Goal: Transaction & Acquisition: Purchase product/service

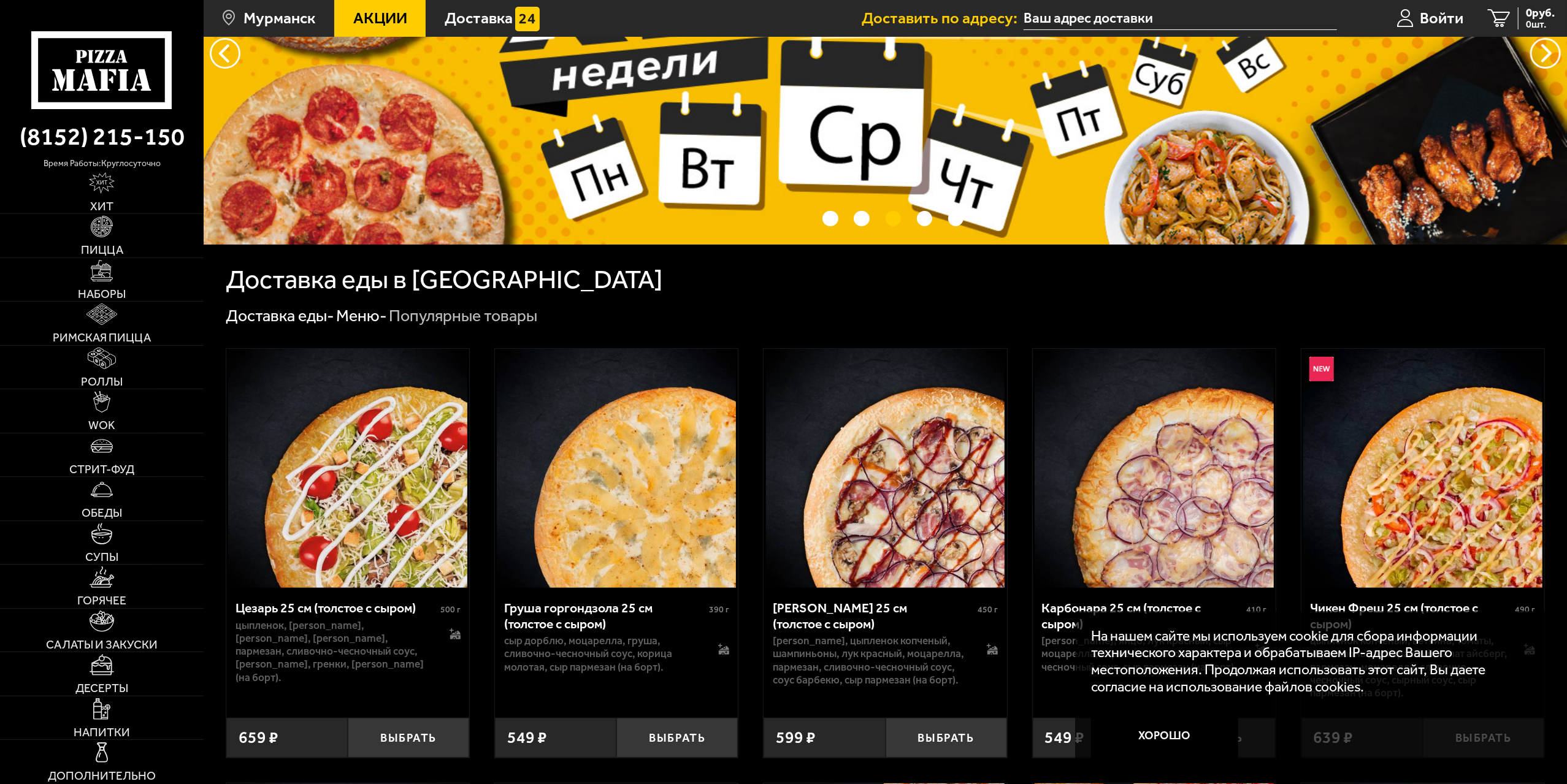
scroll to position [245, 0]
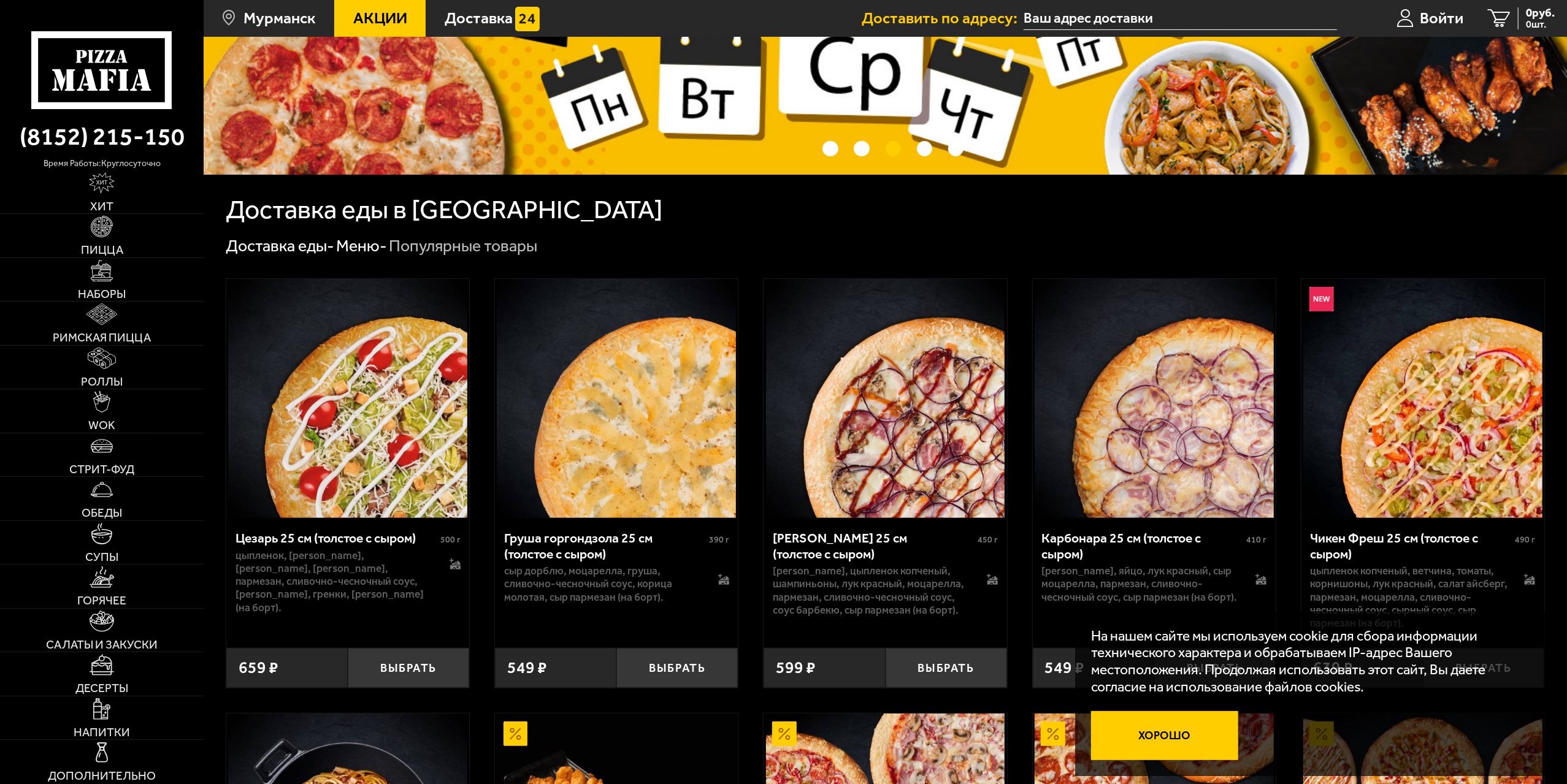
click at [1172, 737] on button "Хорошо" at bounding box center [1164, 735] width 147 height 49
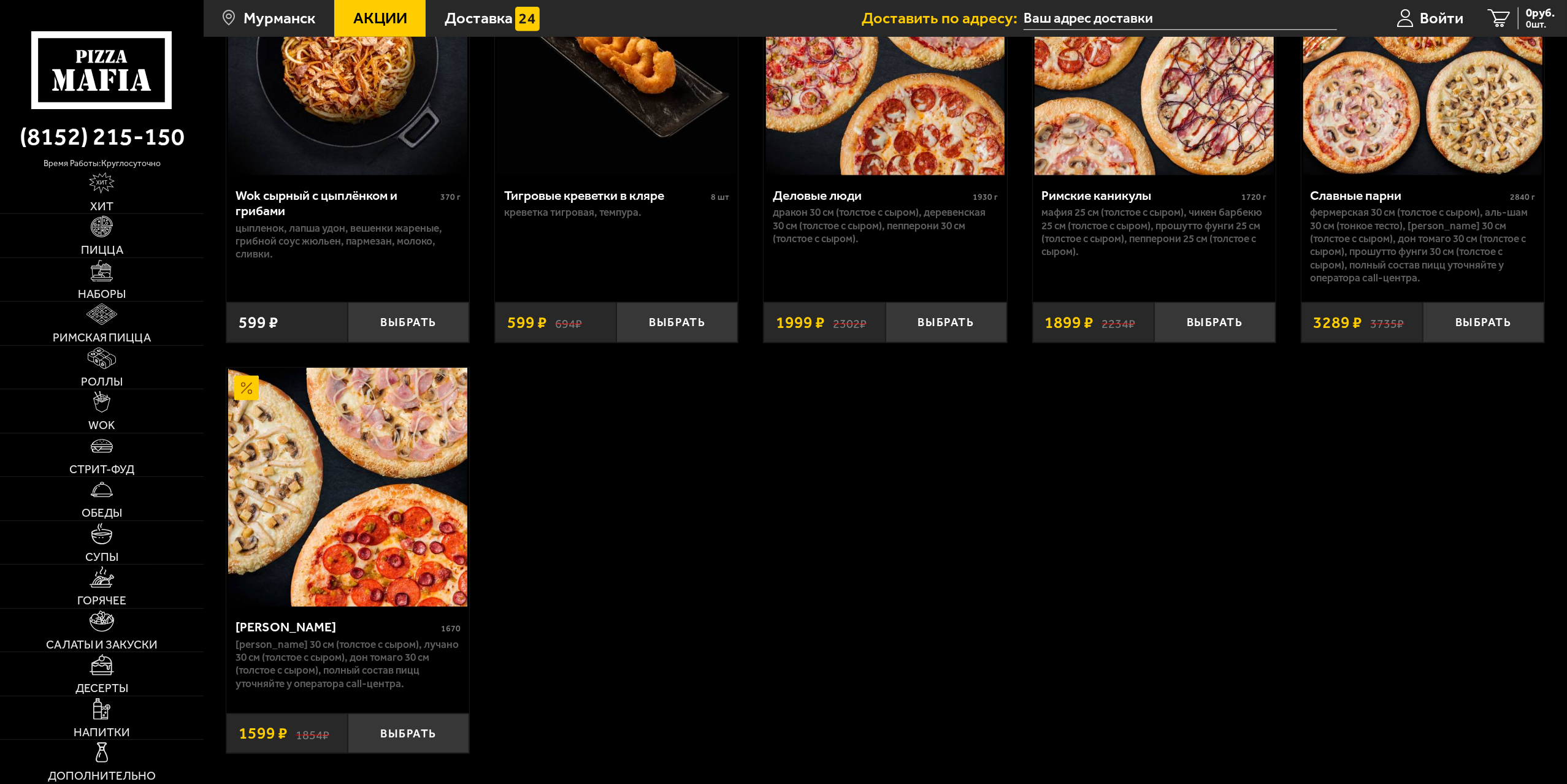
scroll to position [1042, 0]
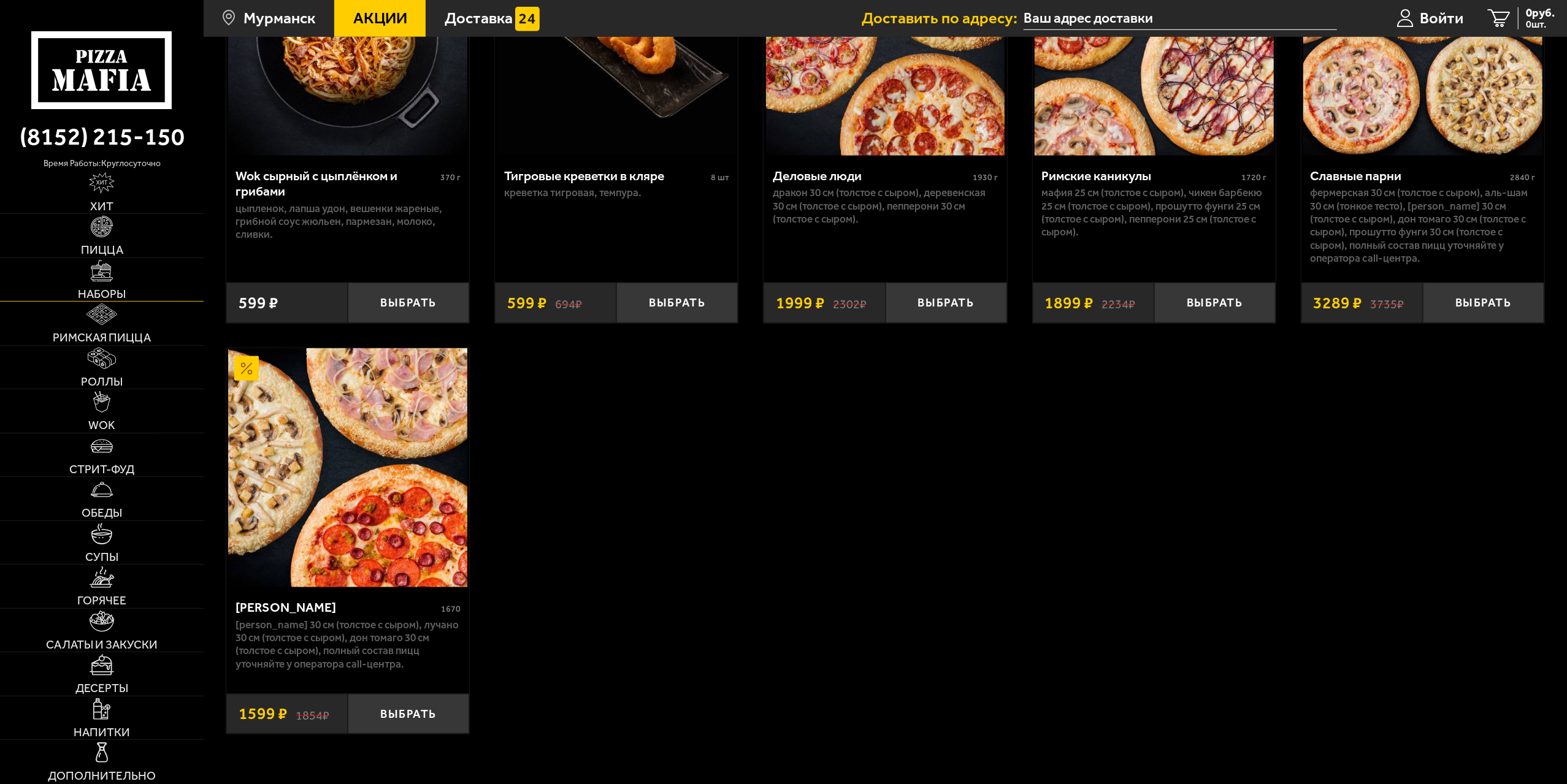
click at [104, 289] on span "Наборы" at bounding box center [101, 294] width 47 height 12
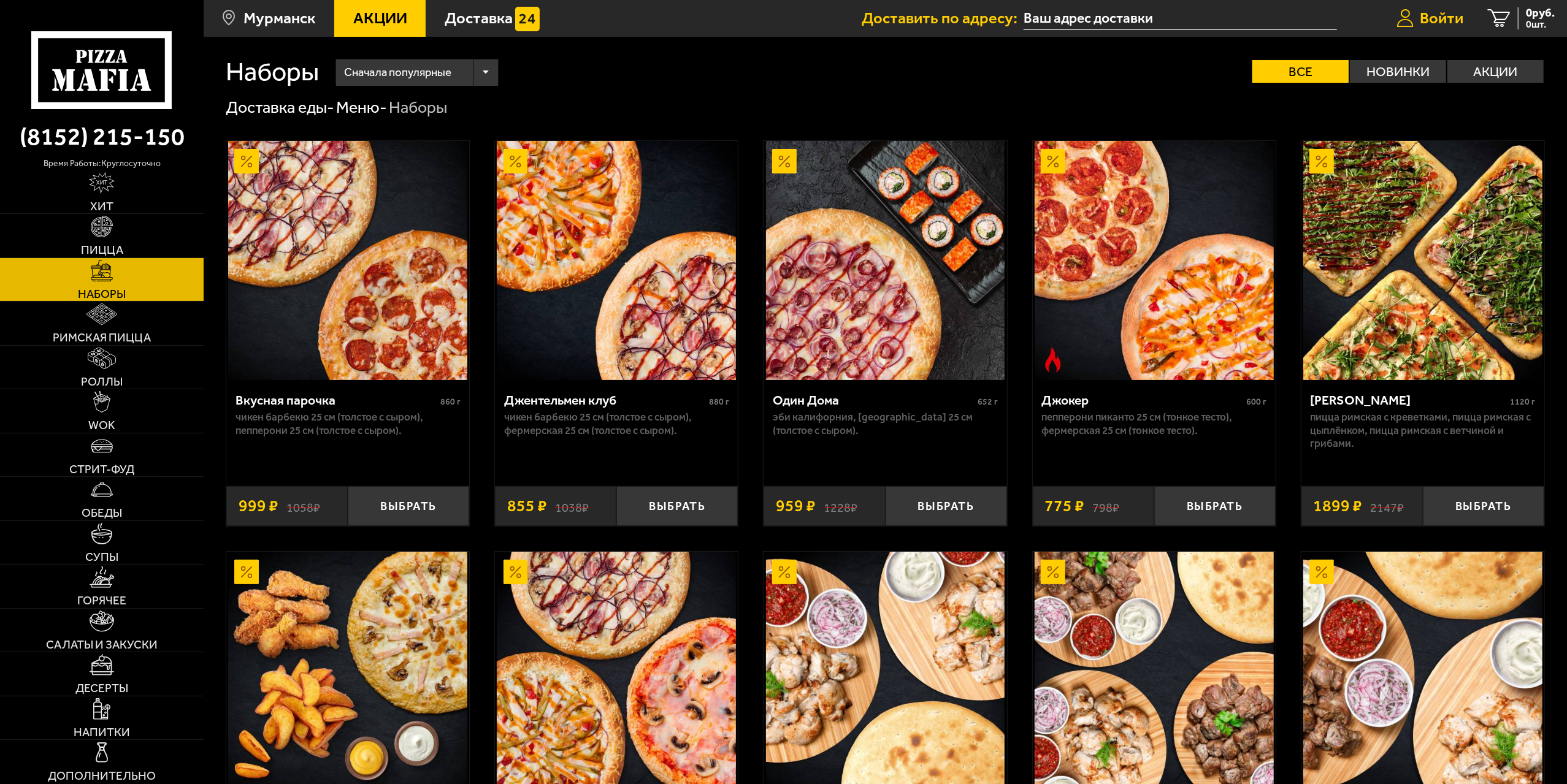
click at [1427, 11] on span "Войти" at bounding box center [1442, 18] width 44 height 16
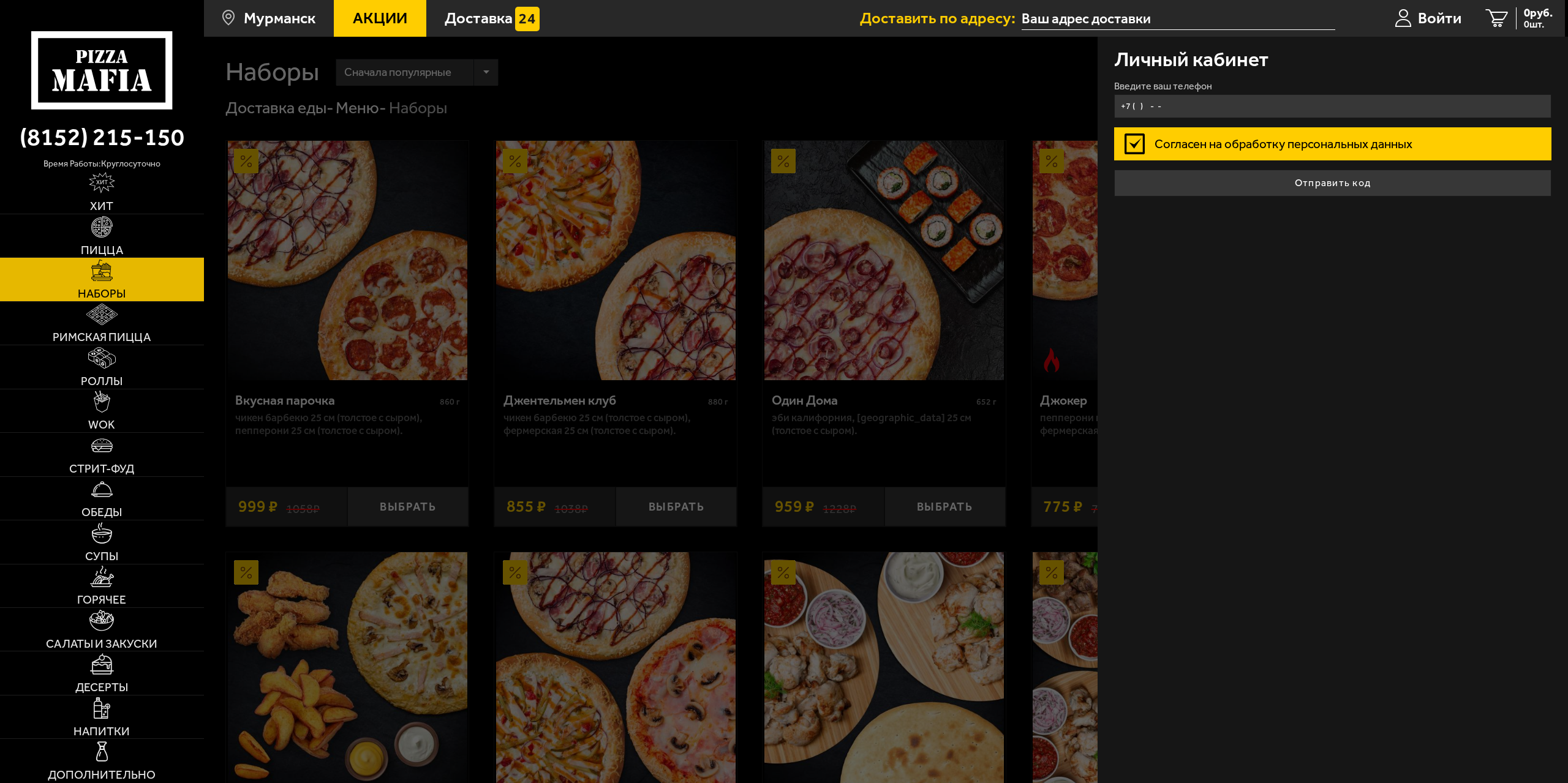
click at [1260, 103] on input "+7 ( ) - -" at bounding box center [1333, 106] width 438 height 24
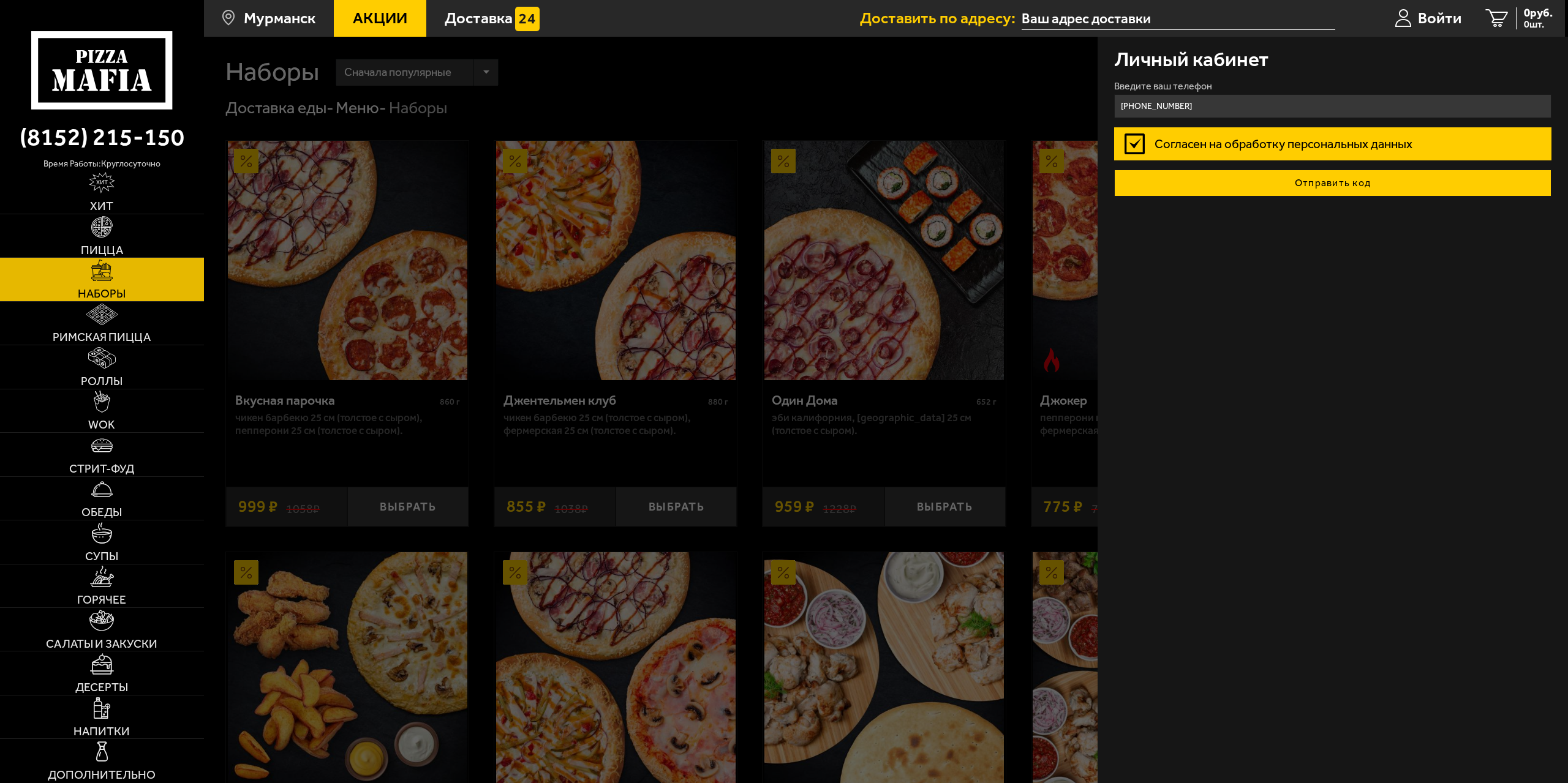
type input "[PHONE_NUMBER]"
click at [1343, 188] on button "Отправить код" at bounding box center [1333, 183] width 438 height 27
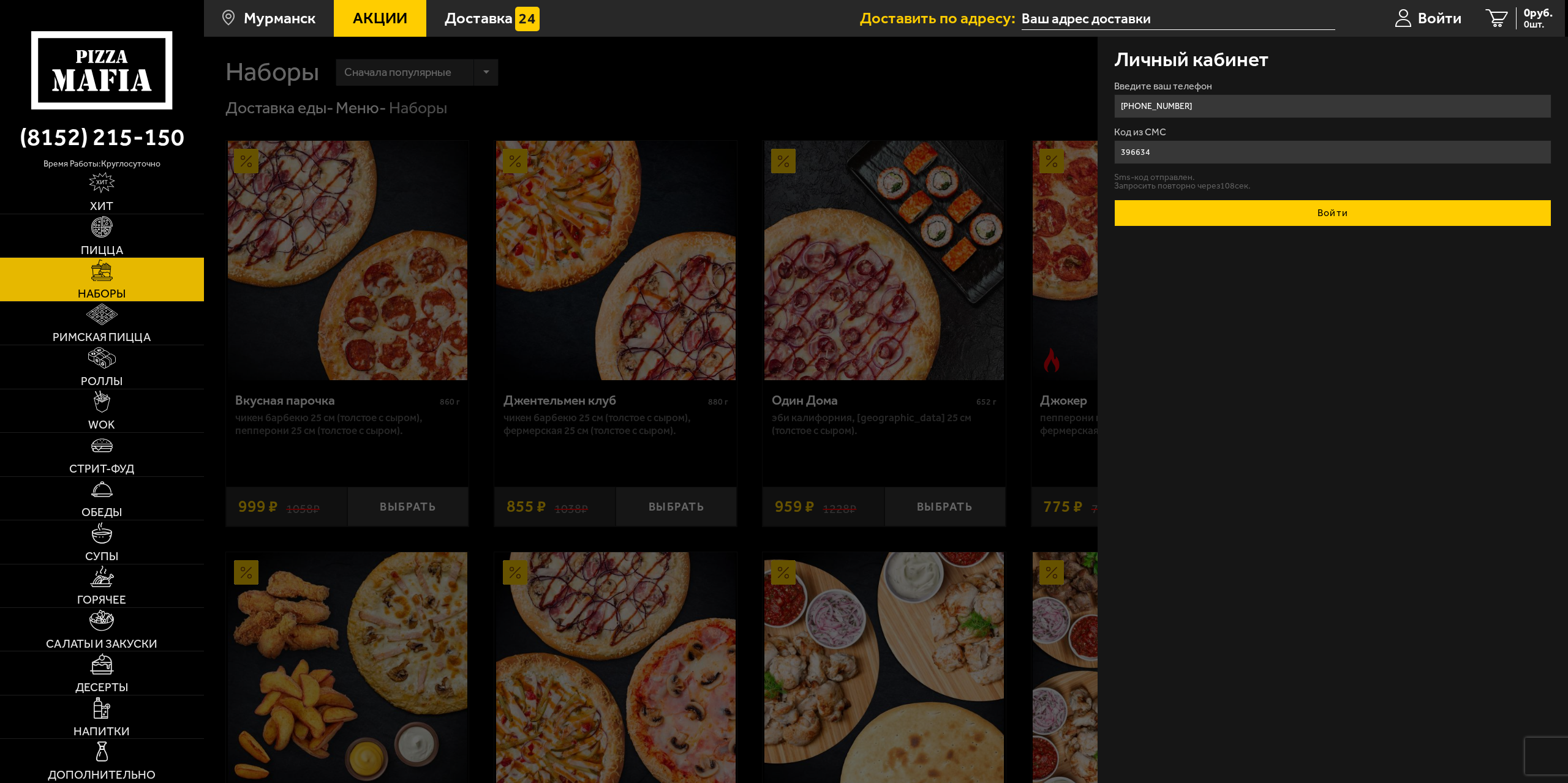
type input "396634"
click at [1397, 212] on button "Войти" at bounding box center [1333, 213] width 438 height 27
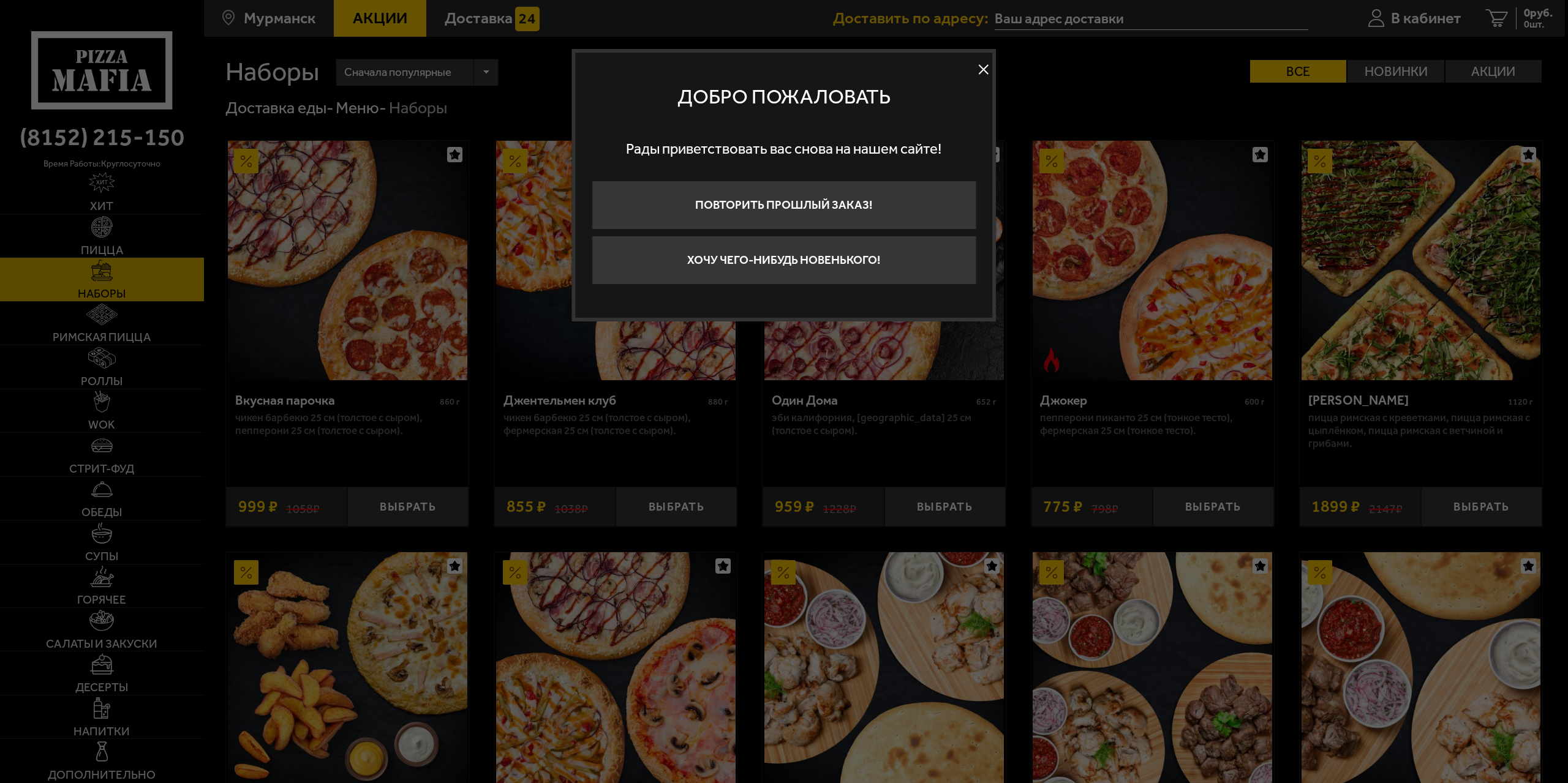
click at [988, 68] on button at bounding box center [984, 70] width 19 height 19
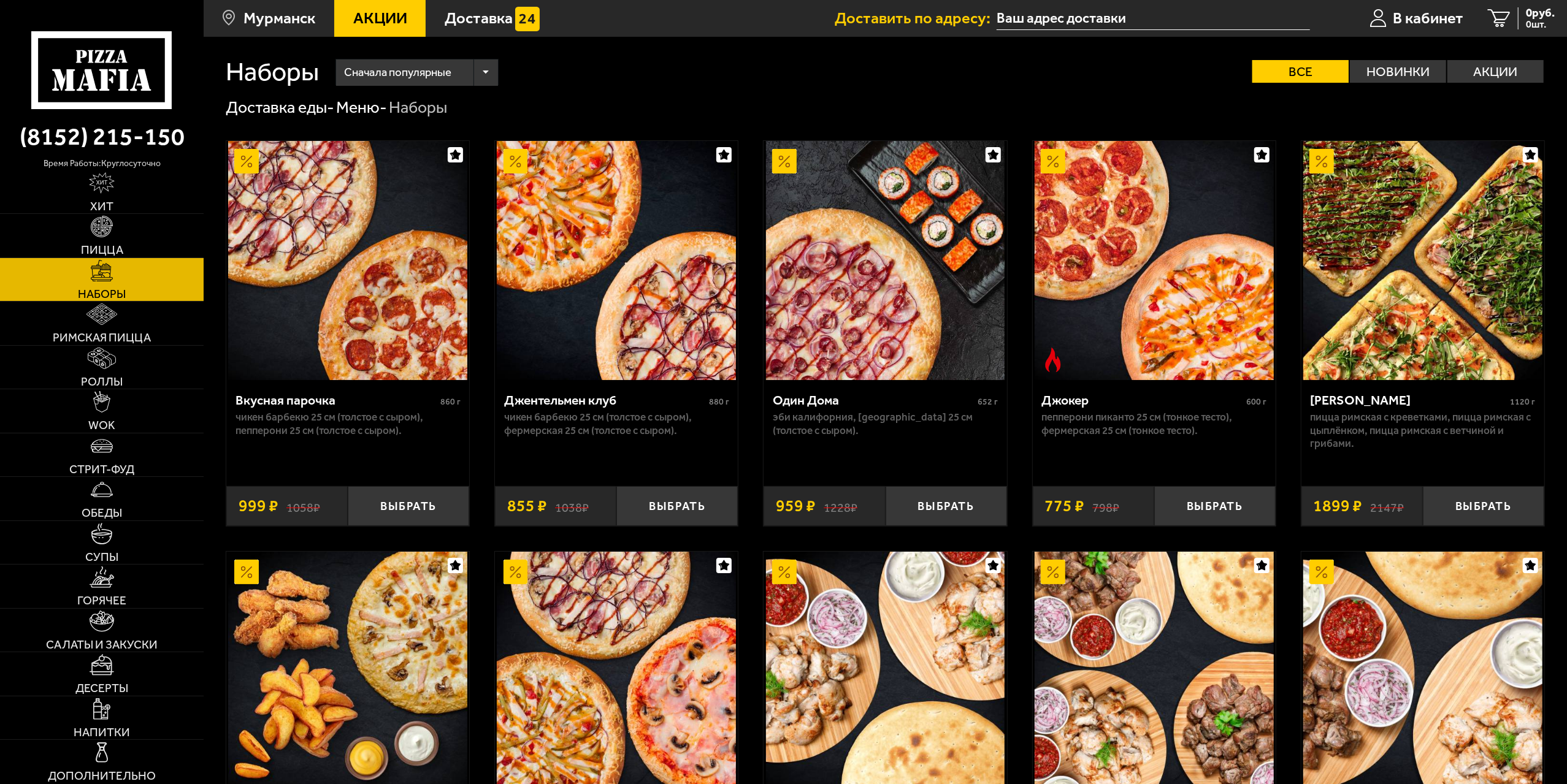
click at [155, 280] on link "Наборы" at bounding box center [102, 280] width 204 height 44
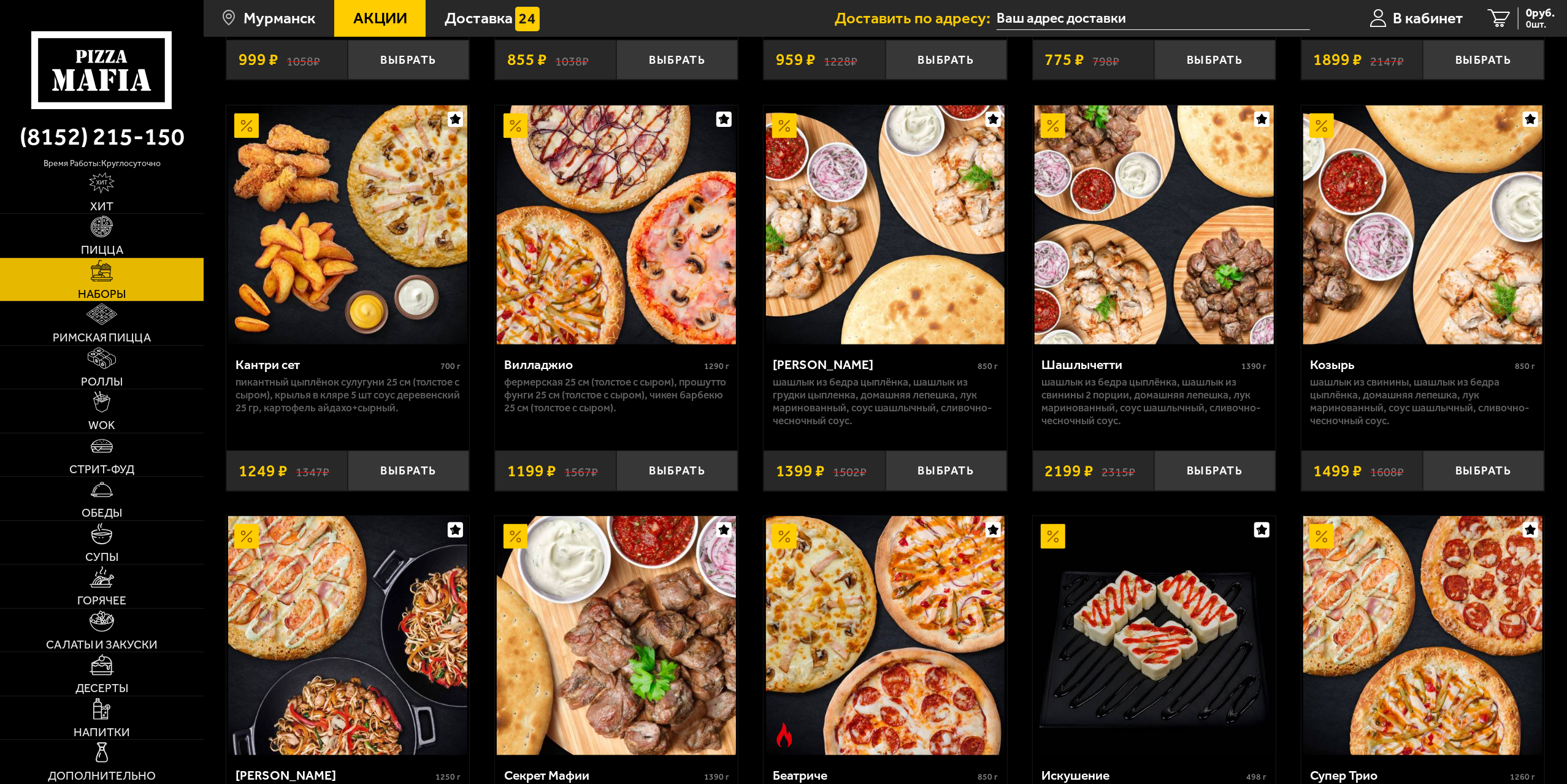
scroll to position [429, 0]
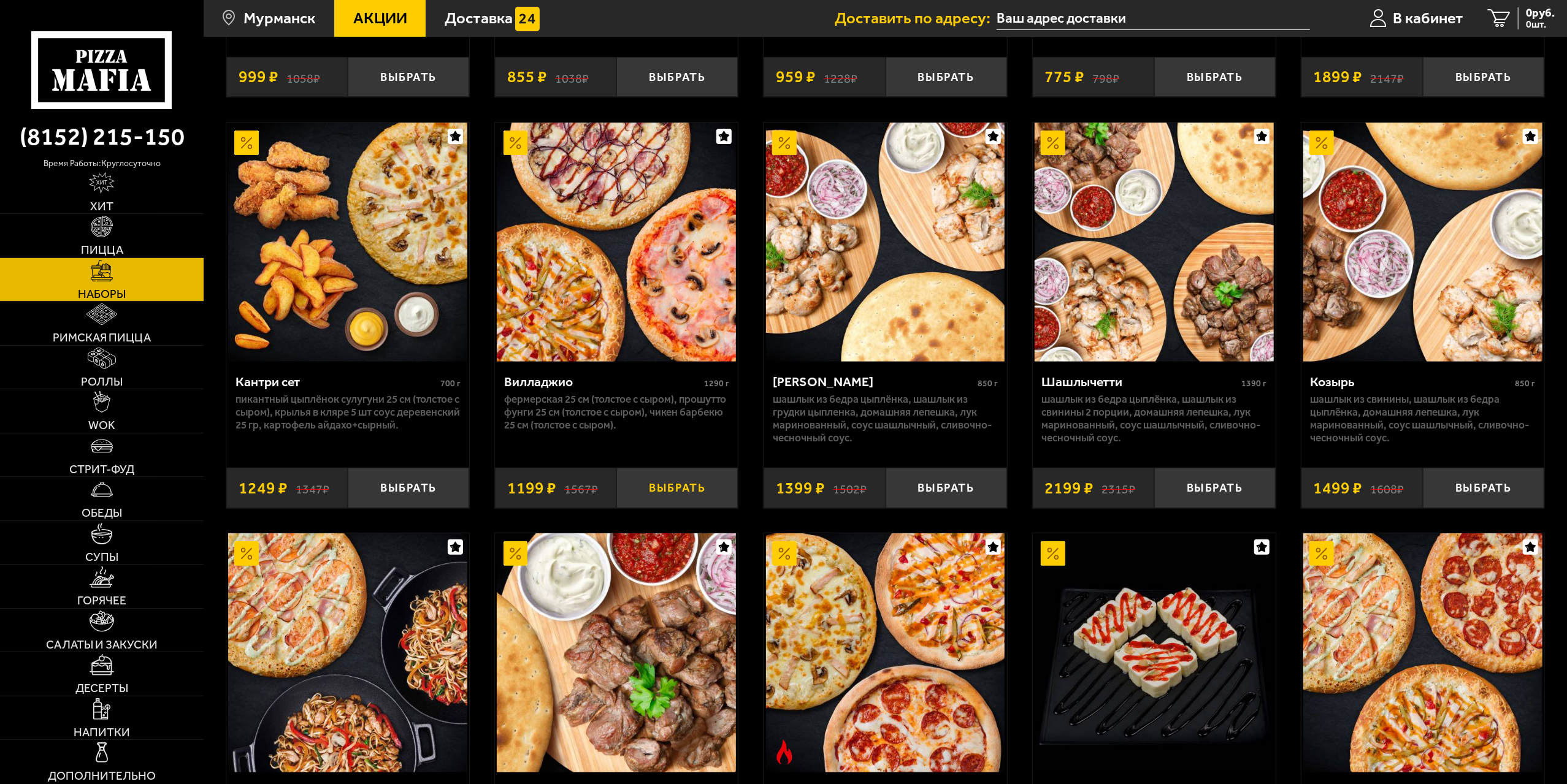
click at [687, 482] on button "Выбрать" at bounding box center [677, 487] width 121 height 40
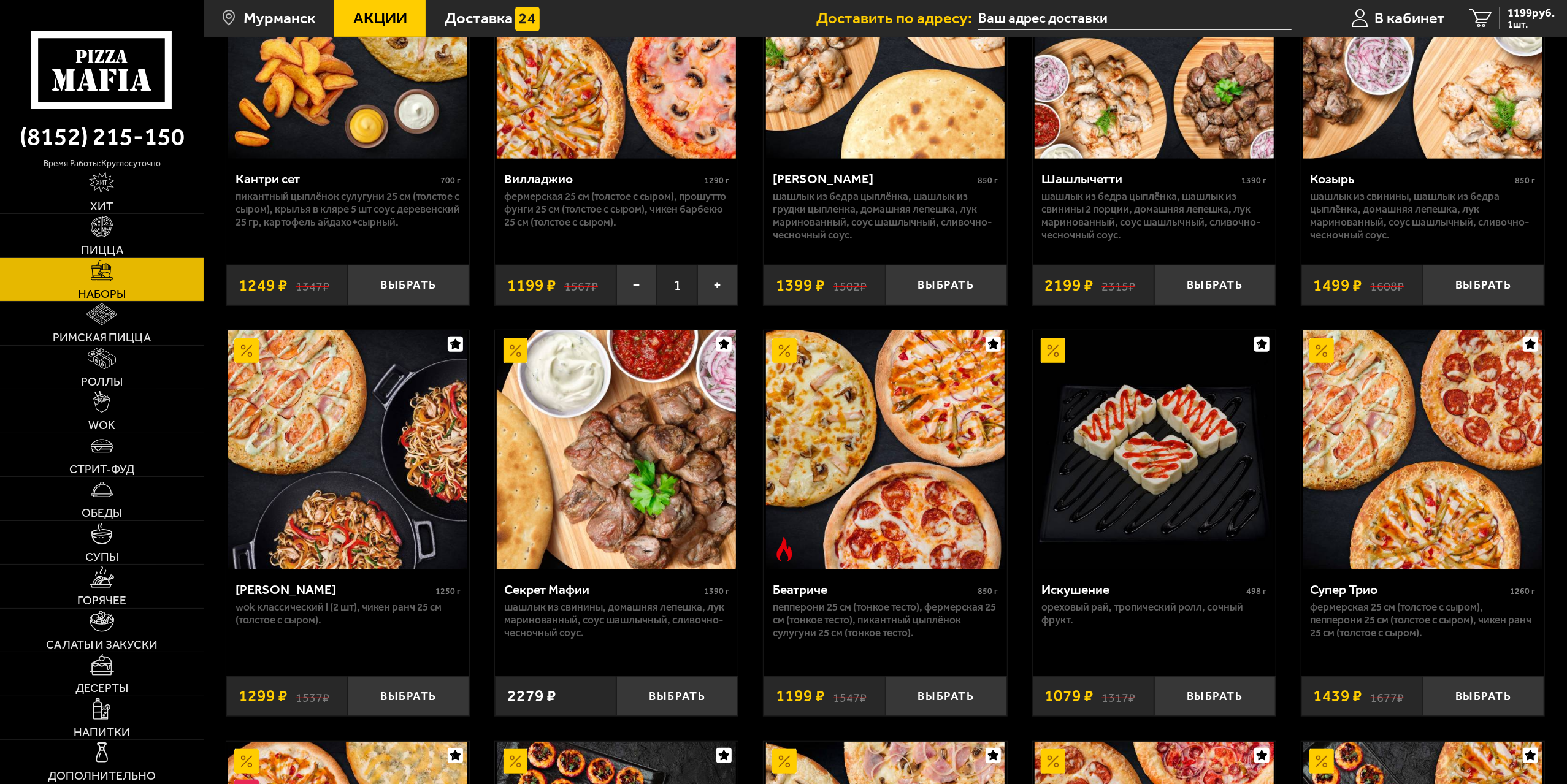
scroll to position [613, 0]
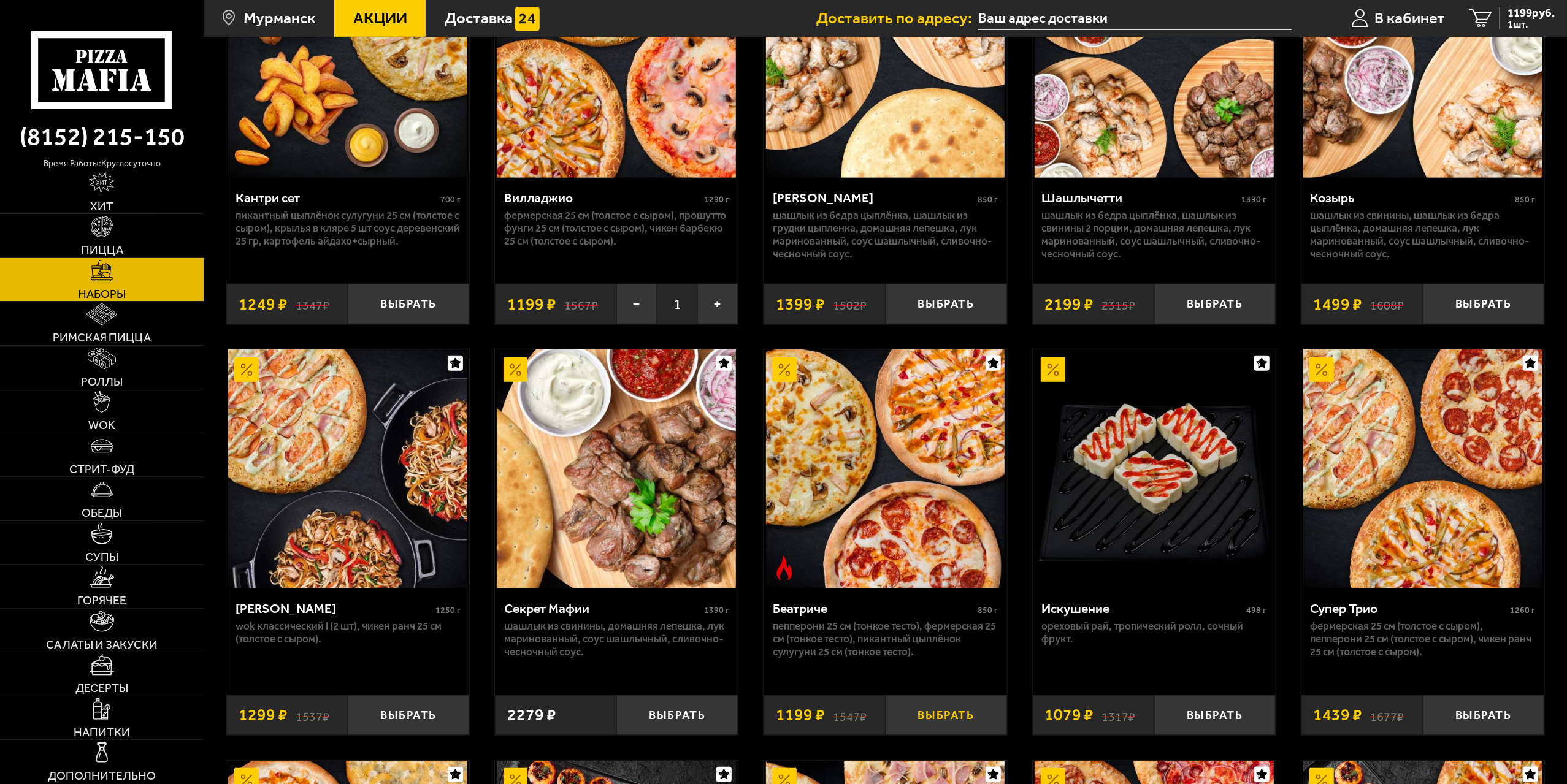
click at [951, 719] on button "Выбрать" at bounding box center [946, 715] width 121 height 40
click at [1496, 17] on link "2 2398 руб. 2 шт." at bounding box center [1512, 18] width 110 height 37
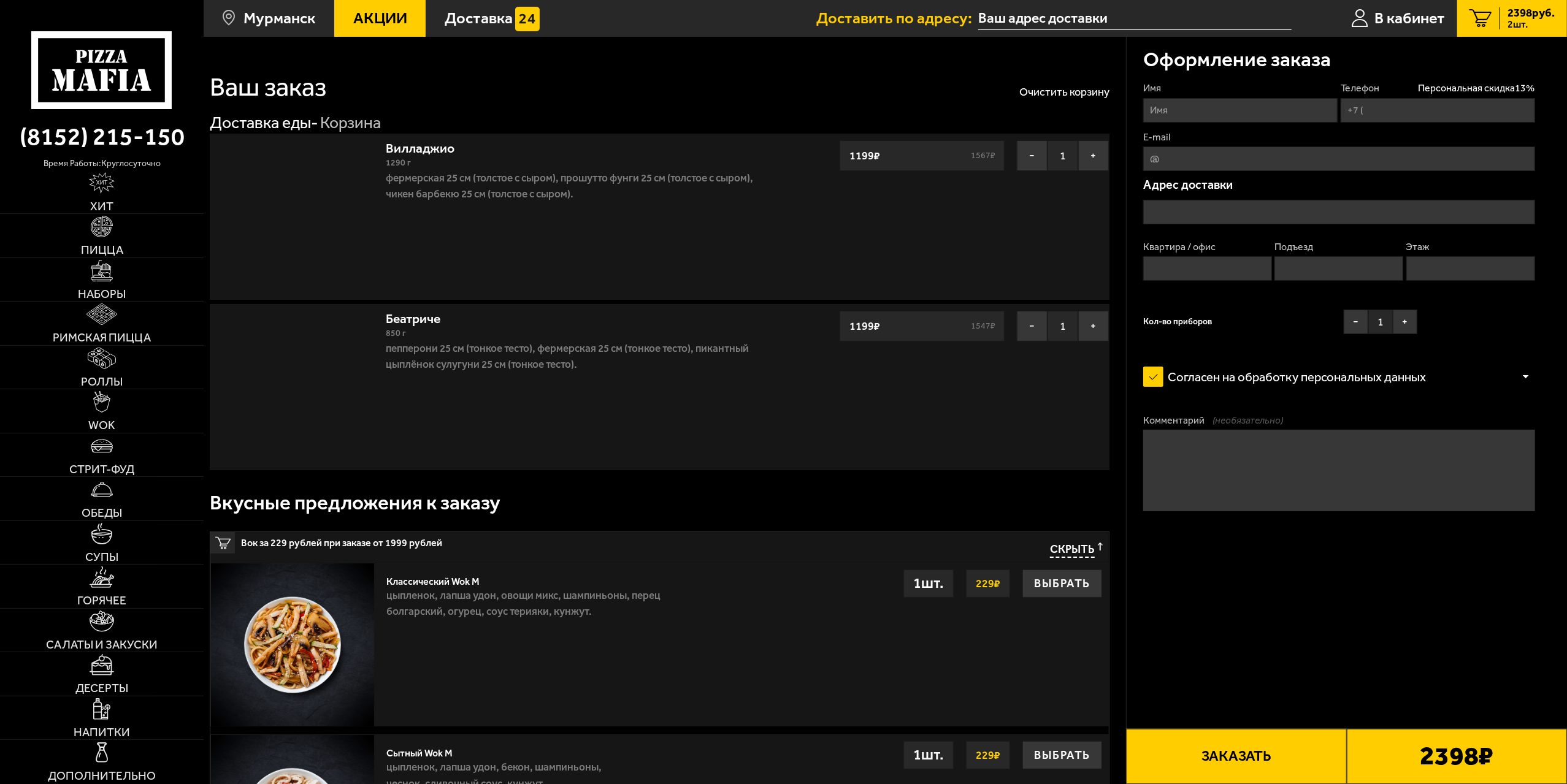
type input "[PHONE_NUMBER]"
type input "[STREET_ADDRESS][PERSON_NAME]"
type input "23"
type input "1"
type input "6"
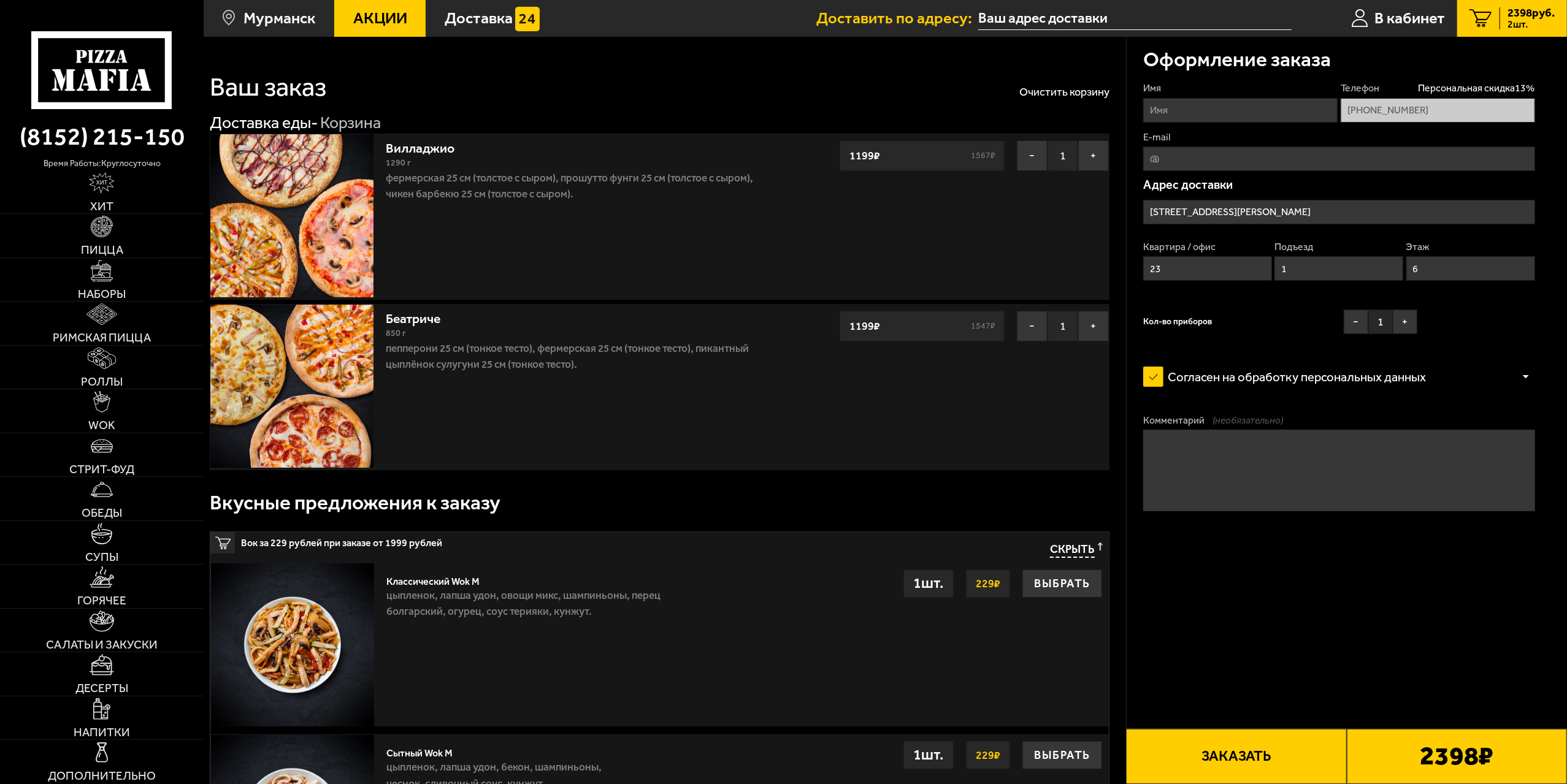
type input "[STREET_ADDRESS][PERSON_NAME]"
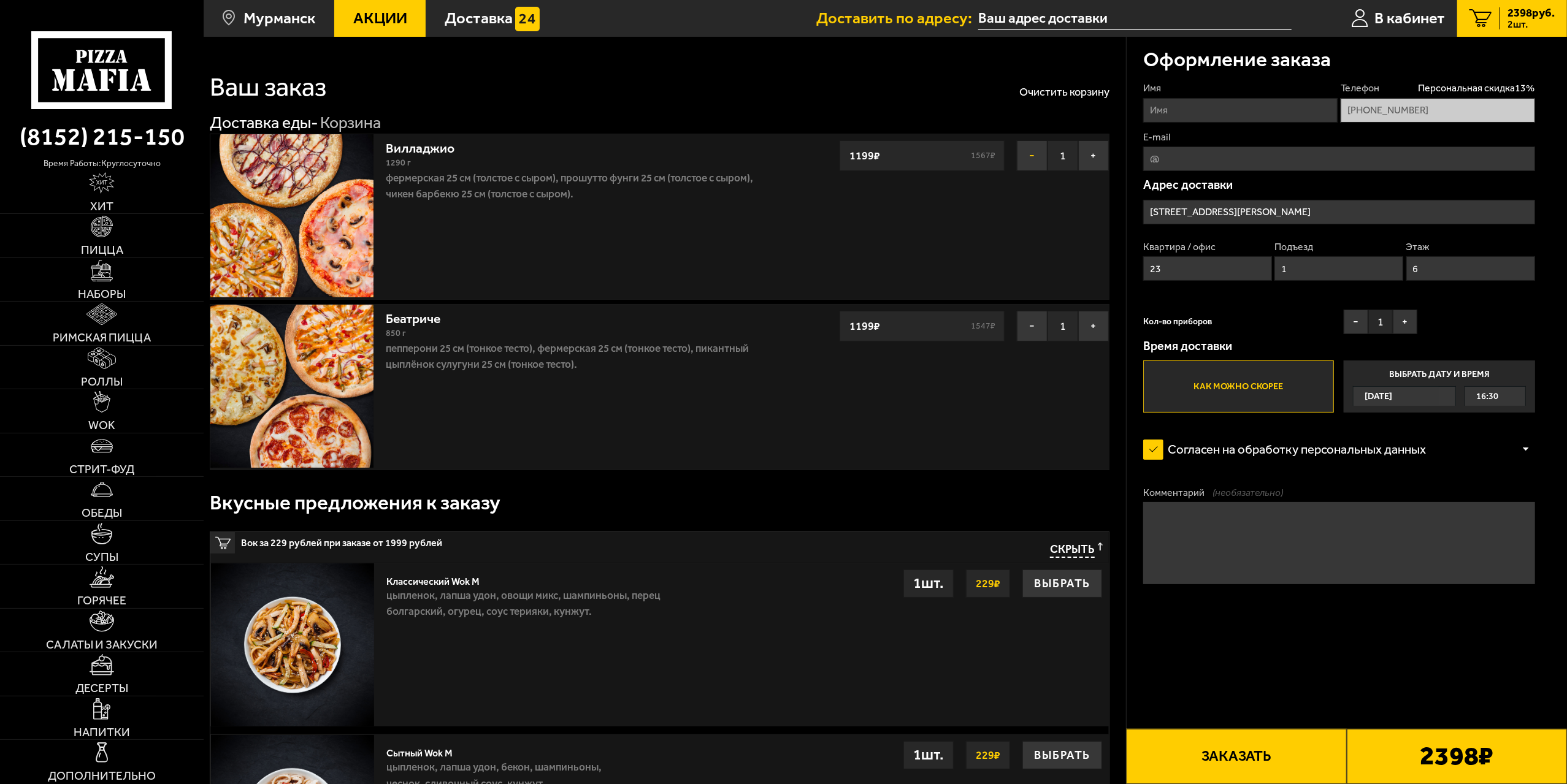
click at [1036, 149] on button "−" at bounding box center [1032, 156] width 30 height 30
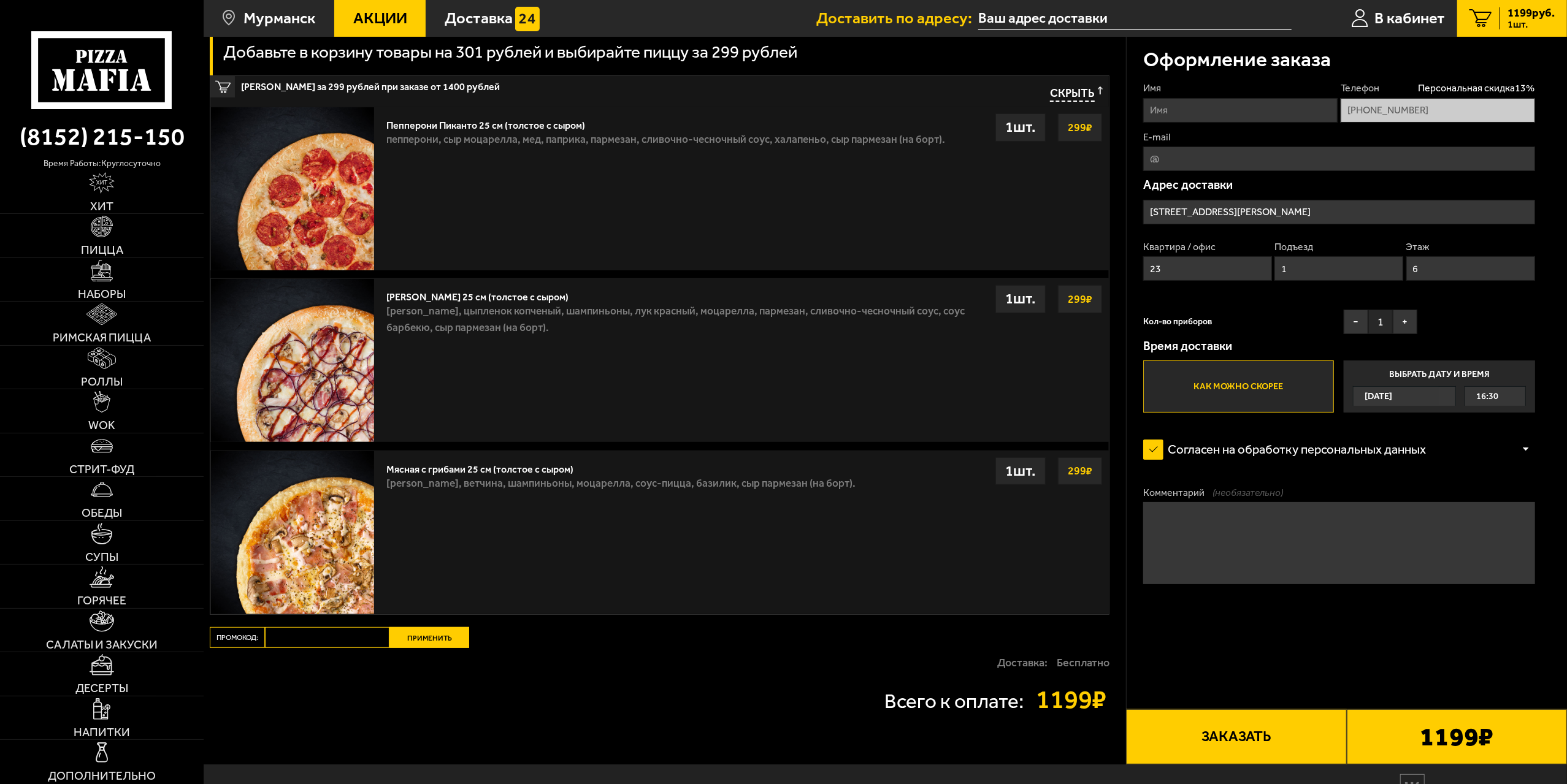
scroll to position [306, 0]
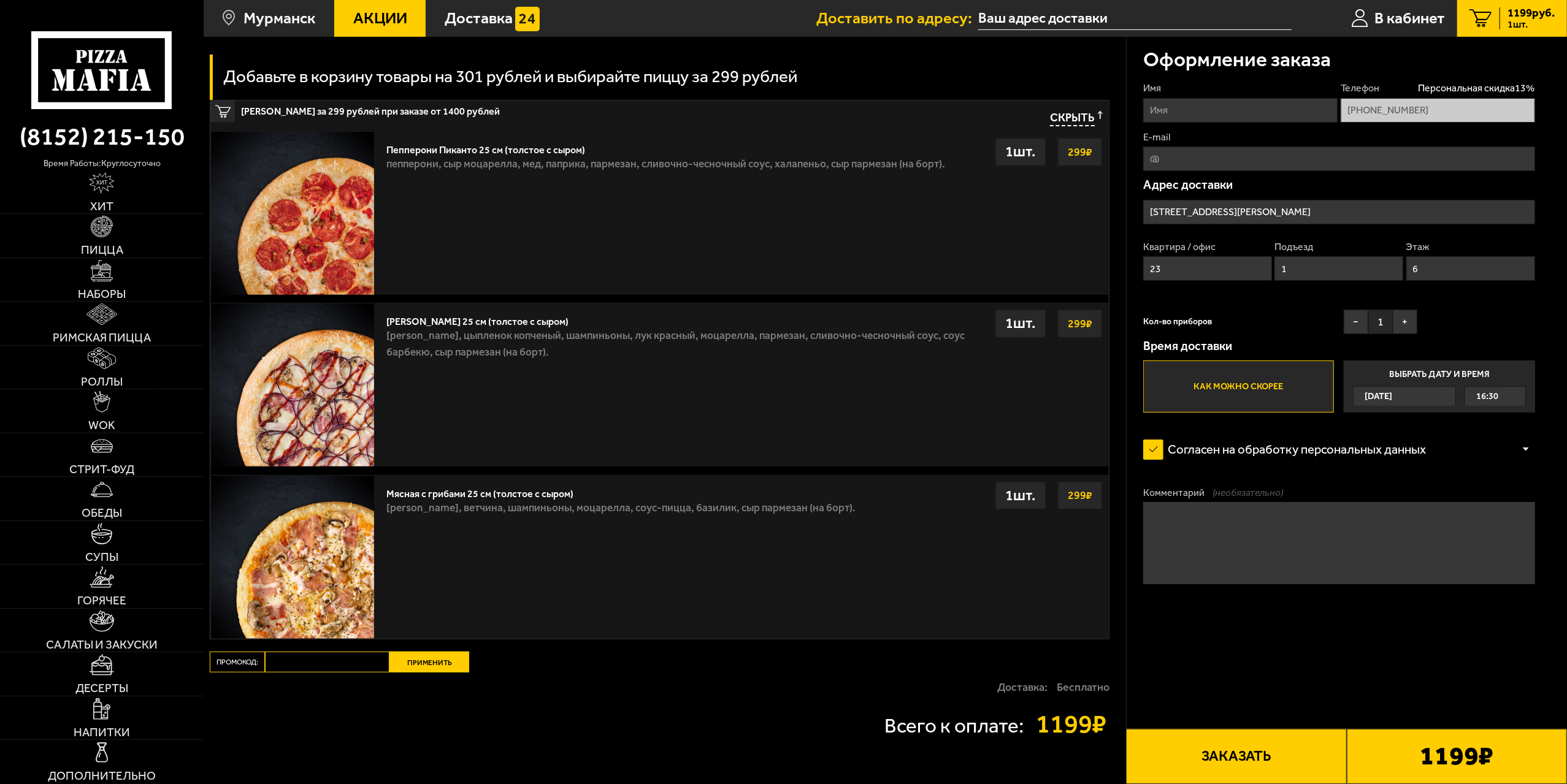
click at [1078, 152] on strong "299 ₽" at bounding box center [1080, 152] width 30 height 23
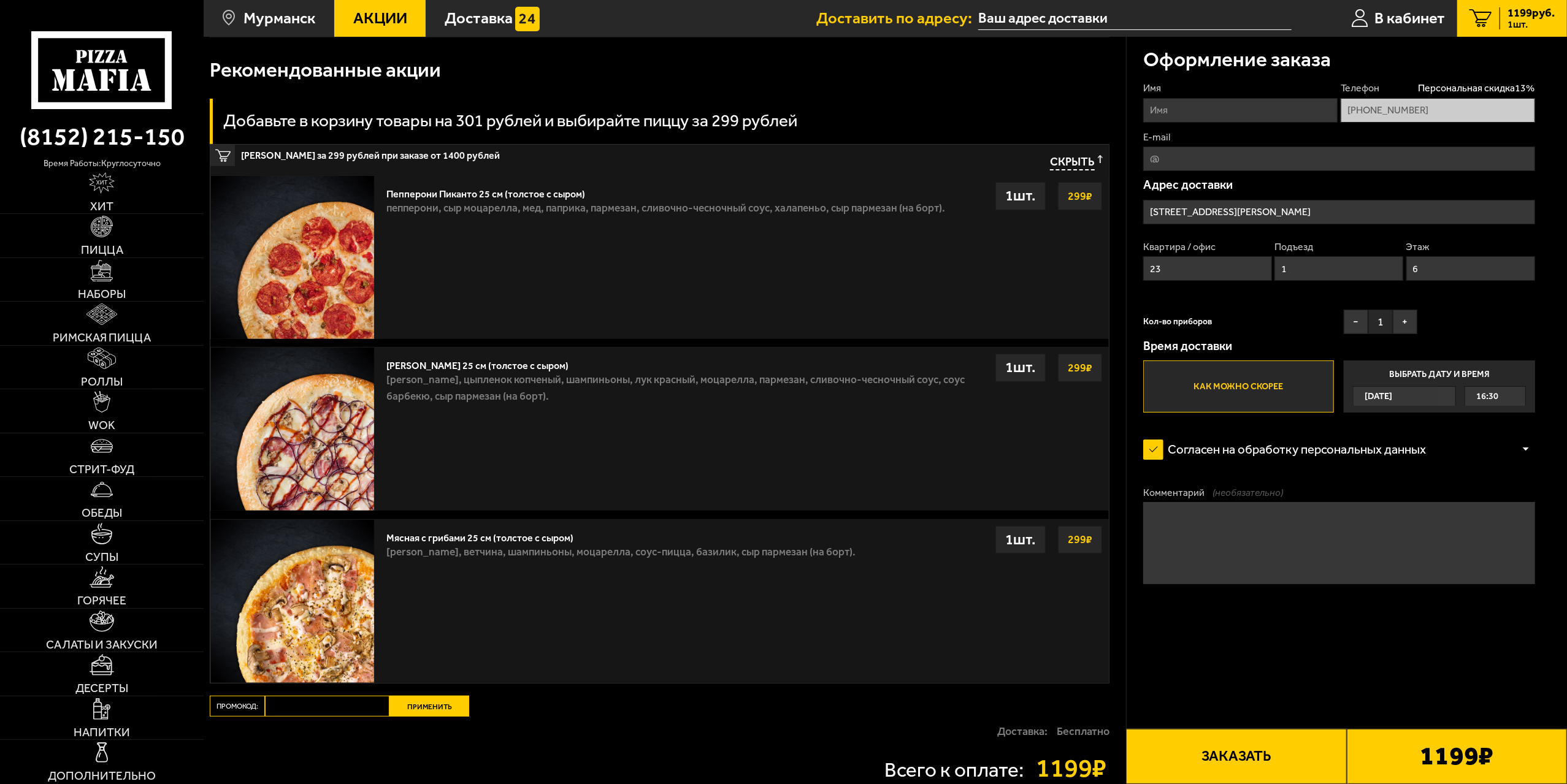
scroll to position [245, 0]
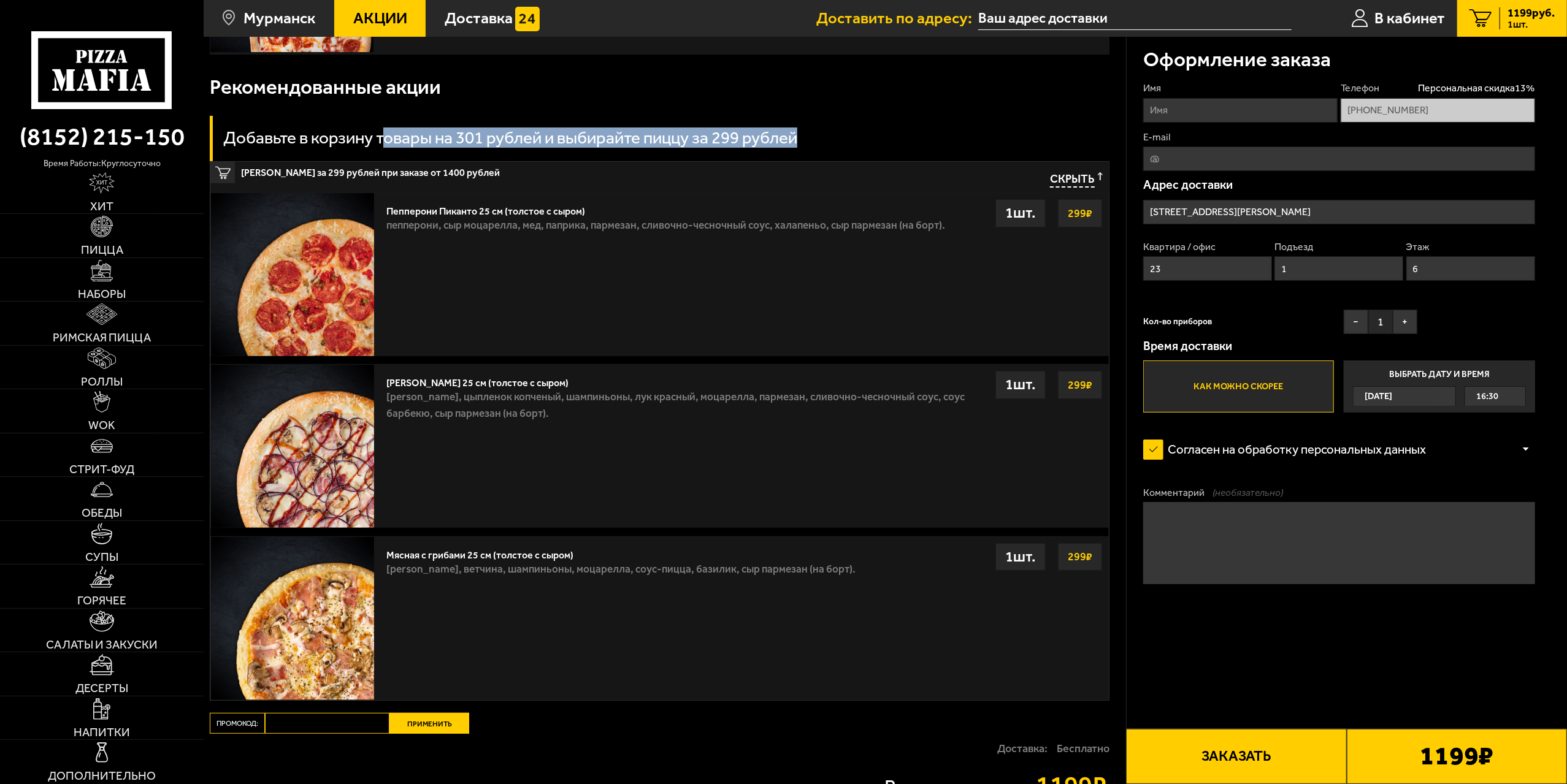
drag, startPoint x: 831, startPoint y: 137, endPoint x: 384, endPoint y: 111, distance: 447.8
click at [384, 111] on div "Рекомендованные акции Добавьте в корзину товары на 301 рублей и выбирайте пиццу…" at bounding box center [660, 382] width 899 height 635
click at [440, 137] on h3 "Добавьте в корзину товары на 301 рублей и выбирайте пиццу за 299 рублей" at bounding box center [510, 138] width 574 height 17
click at [474, 158] on div "Добавьте в корзину товары на 301 рублей и выбирайте пиццу за 299 рублей" at bounding box center [660, 138] width 899 height 45
drag, startPoint x: 427, startPoint y: 157, endPoint x: 646, endPoint y: 150, distance: 219.1
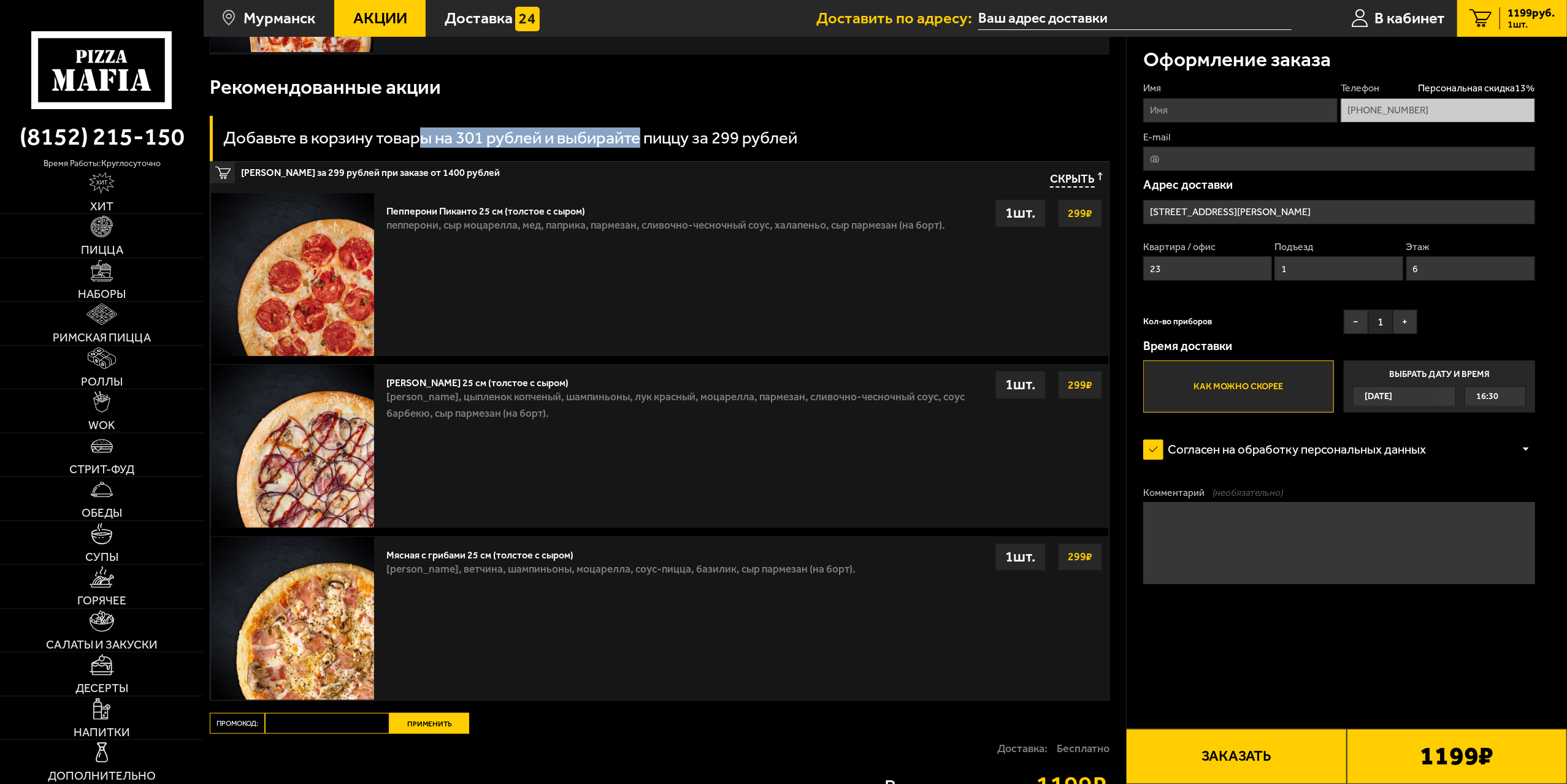
click at [646, 150] on div "Добавьте в корзину товары на 301 рублей и выбирайте пиццу за 299 рублей" at bounding box center [660, 138] width 899 height 45
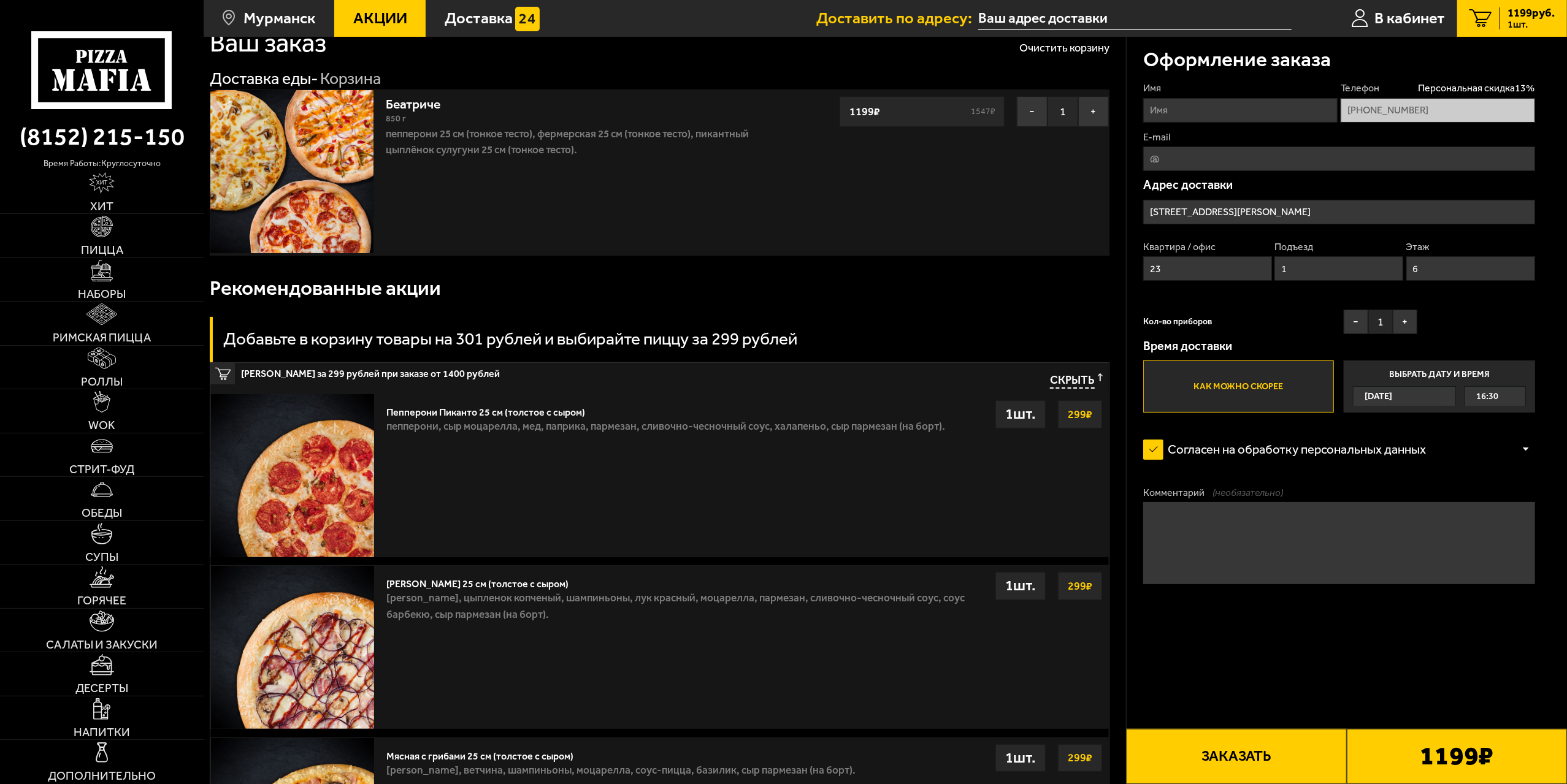
scroll to position [0, 0]
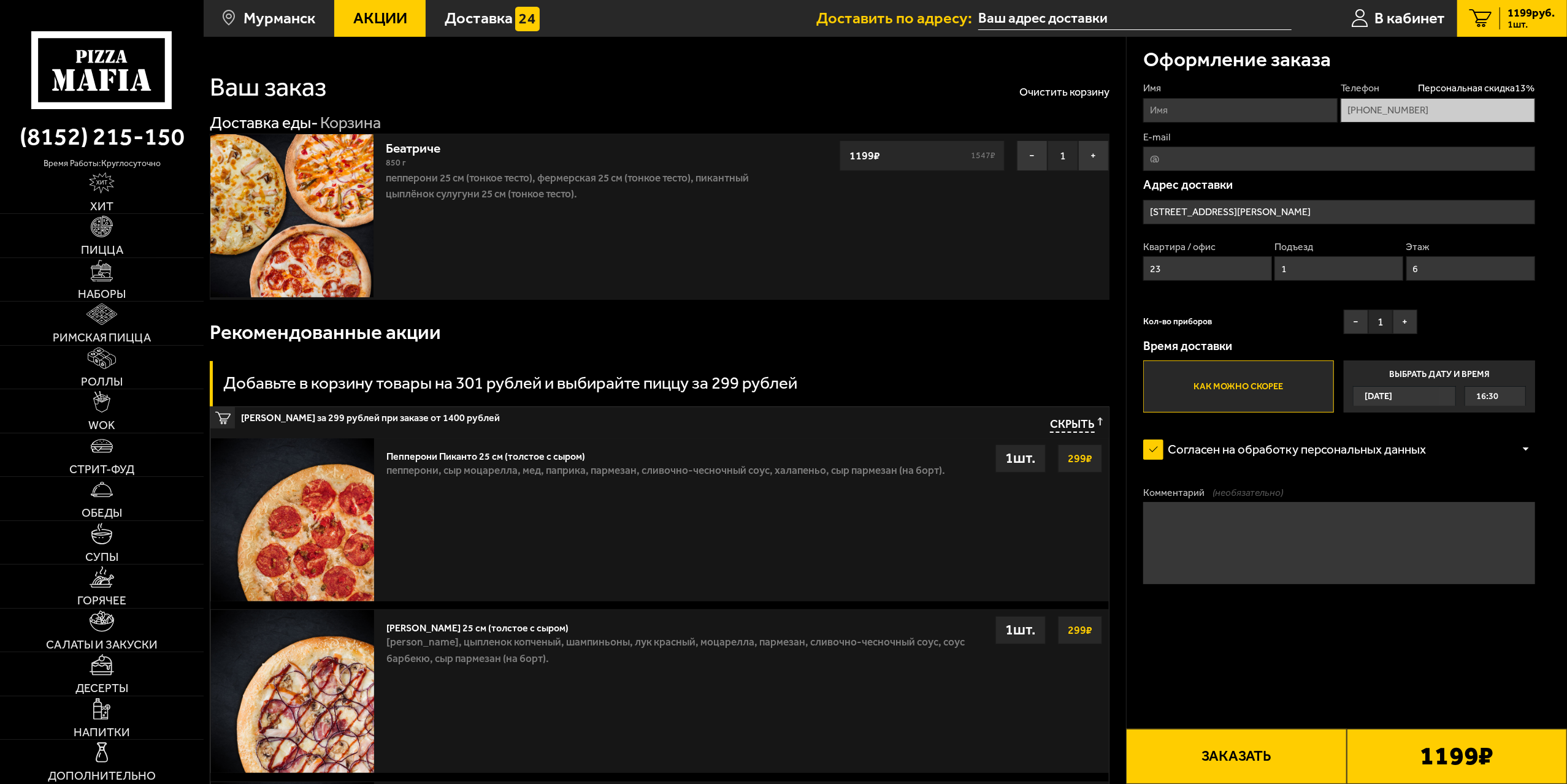
drag, startPoint x: 421, startPoint y: 175, endPoint x: 404, endPoint y: 175, distance: 17.0
click at [410, 175] on p "Пепперони 25 см (тонкое тесто), Фермерская 25 см (тонкое тесто), Пикантный цыпл…" at bounding box center [580, 186] width 390 height 33
click at [562, 173] on p "Пепперони 25 см (тонкое тесто), Фермерская 25 см (тонкое тесто), Пикантный цыпл…" at bounding box center [580, 186] width 390 height 33
click at [622, 180] on p "Пепперони 25 см (тонкое тесто), Фермерская 25 см (тонкое тесто), Пикантный цыпл…" at bounding box center [580, 186] width 390 height 33
click at [629, 180] on p "Пепперони 25 см (тонкое тесто), Фермерская 25 см (тонкое тесто), Пикантный цыпл…" at bounding box center [580, 186] width 390 height 33
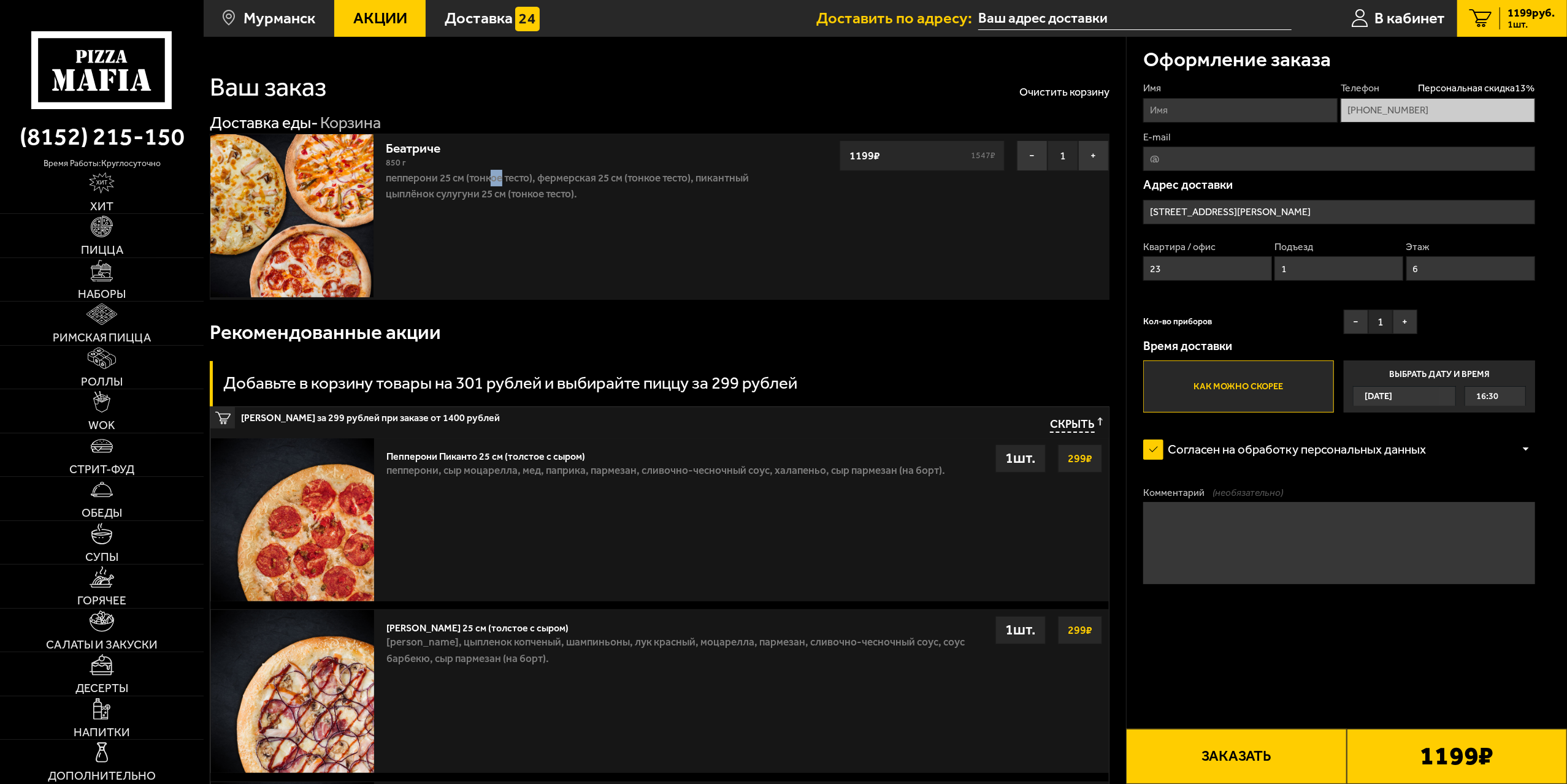
drag, startPoint x: 502, startPoint y: 185, endPoint x: 510, endPoint y: 185, distance: 8.0
click at [510, 185] on p "Пепперони 25 см (тонкое тесто), Фермерская 25 см (тонкое тесто), Пикантный цыпл…" at bounding box center [580, 186] width 390 height 33
click at [503, 184] on p "Пепперони 25 см (тонкое тесто), Фермерская 25 см (тонкое тесто), Пикантный цыпл…" at bounding box center [580, 186] width 390 height 33
drag, startPoint x: 493, startPoint y: 180, endPoint x: 520, endPoint y: 180, distance: 27.0
click at [520, 180] on p "Пепперони 25 см (тонкое тесто), Фермерская 25 см (тонкое тесто), Пикантный цыпл…" at bounding box center [580, 186] width 390 height 33
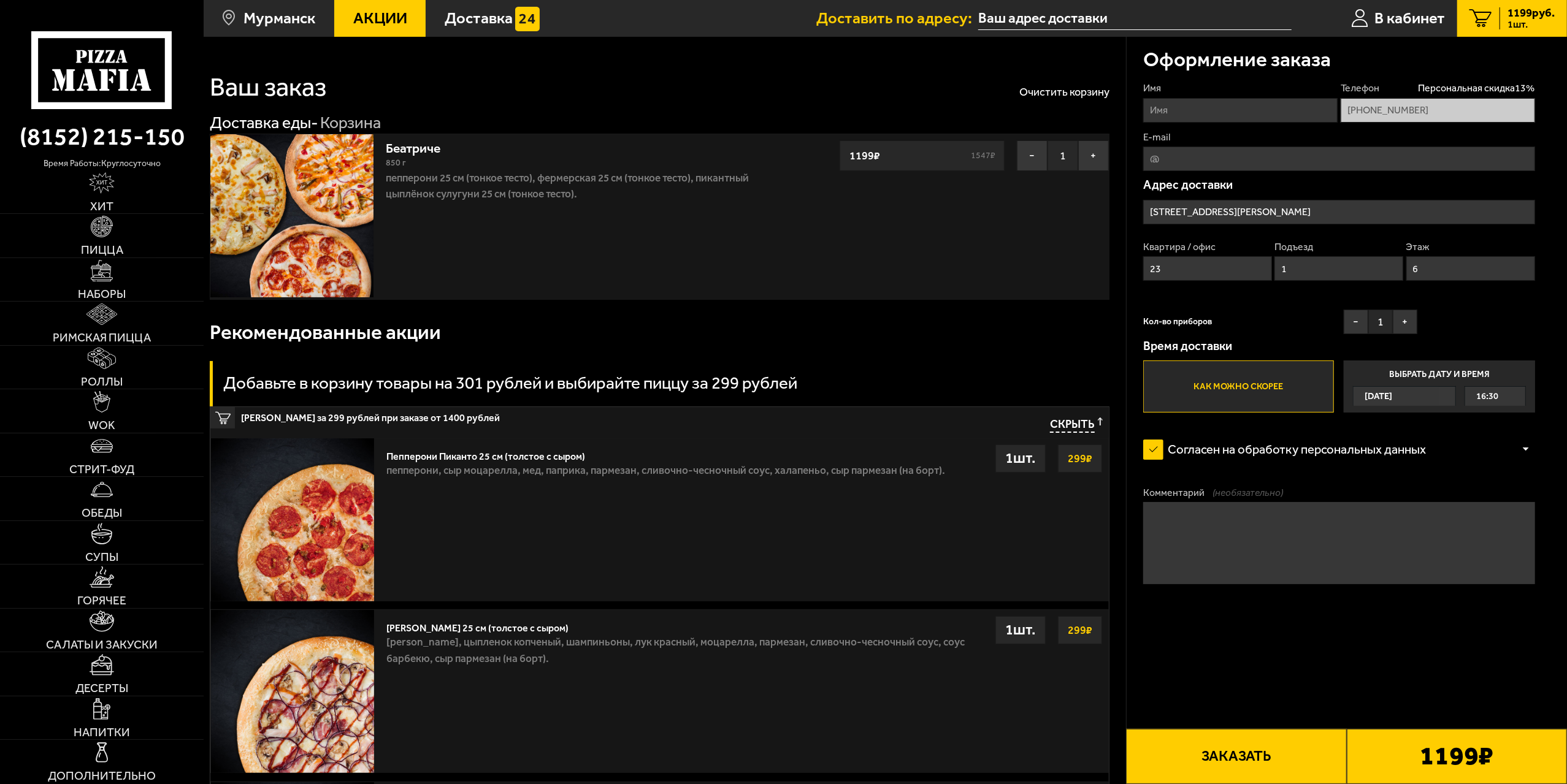
click at [532, 180] on p "Пепперони 25 см (тонкое тесто), Фермерская 25 см (тонкое тесто), Пикантный цыпл…" at bounding box center [580, 186] width 390 height 33
click at [585, 181] on p "Пепперони 25 см (тонкое тесто), Фермерская 25 см (тонкое тесто), Пикантный цыпл…" at bounding box center [580, 186] width 390 height 33
click at [1258, 734] on button "Заказать" at bounding box center [1236, 756] width 220 height 55
click at [1212, 761] on button "Заказать" at bounding box center [1236, 756] width 220 height 55
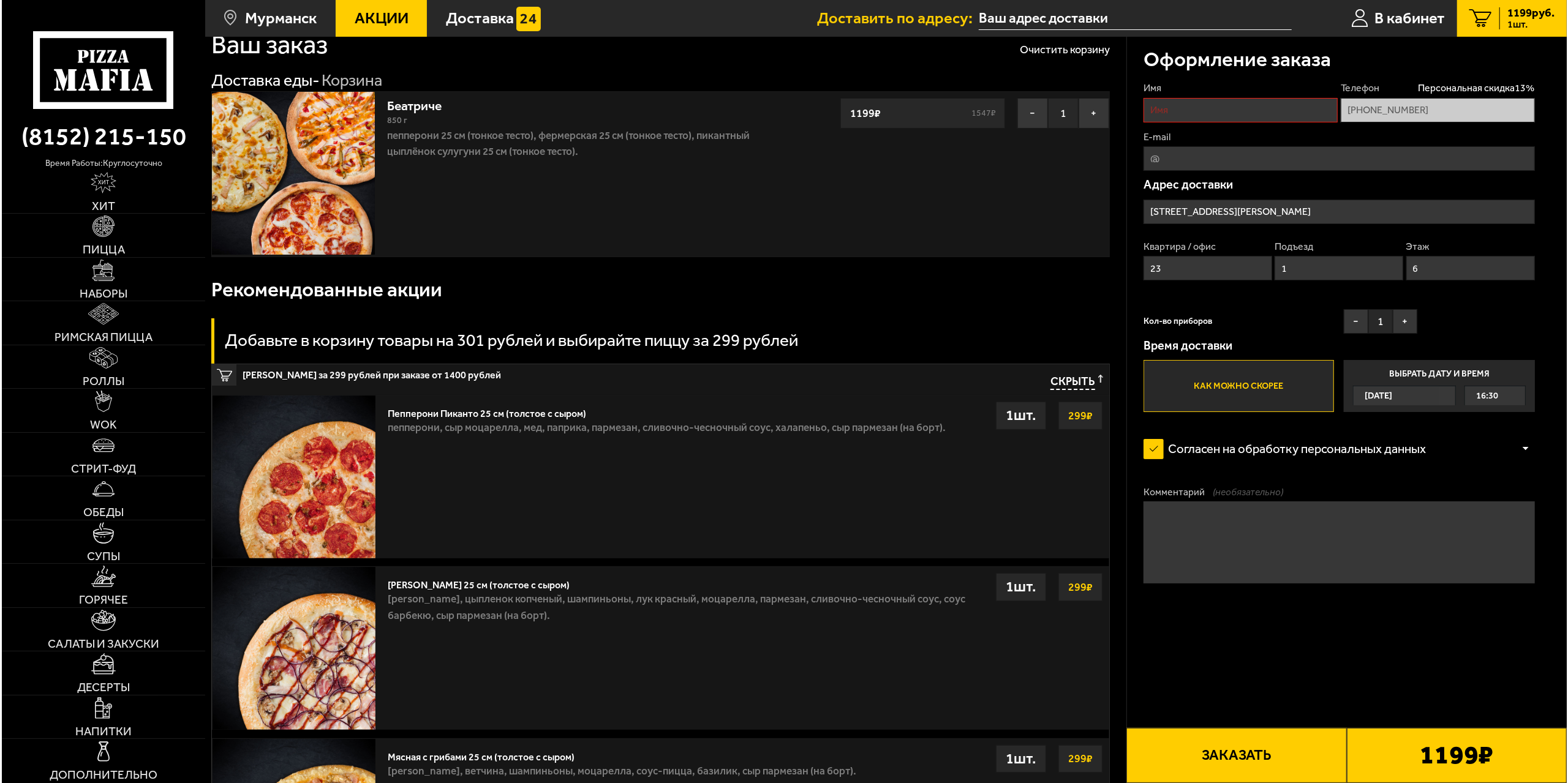
scroll to position [61, 0]
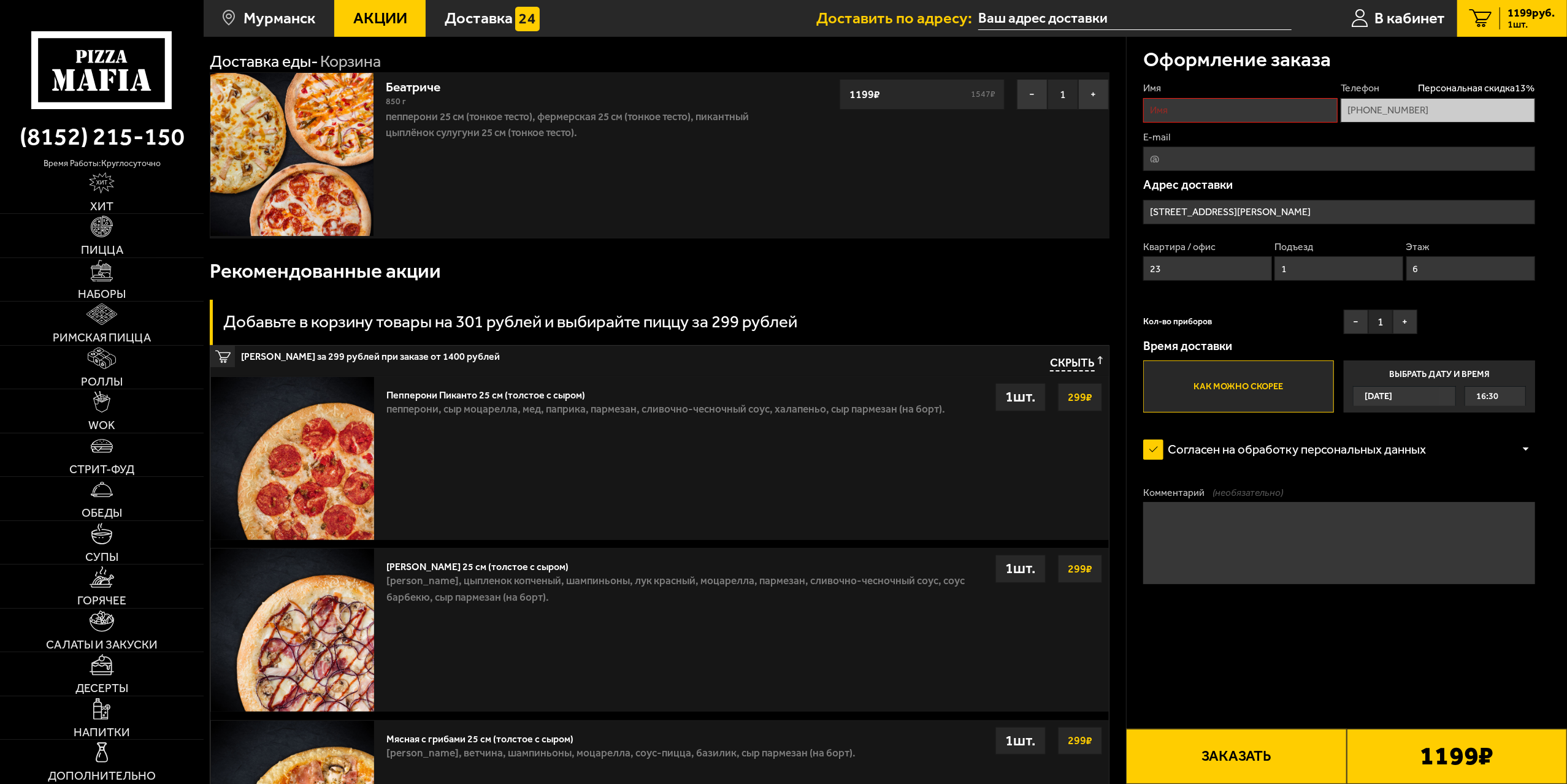
click at [1180, 110] on input "Имя" at bounding box center [1240, 110] width 195 height 25
type input "[PERSON_NAME]"
click at [1225, 737] on button "Заказать" at bounding box center [1236, 756] width 220 height 55
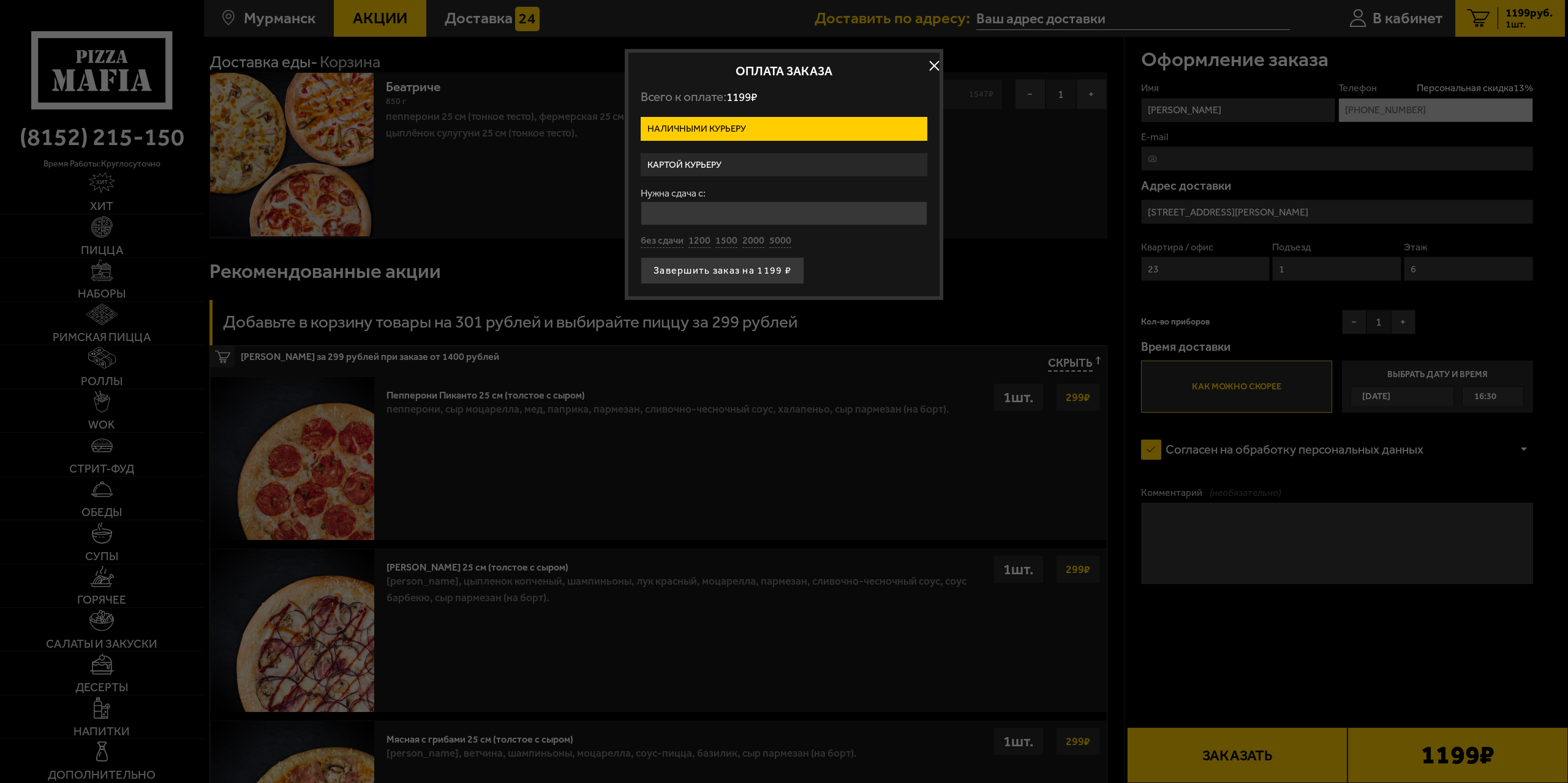
click at [695, 165] on label "Картой курьеру" at bounding box center [784, 165] width 287 height 24
click at [0, 0] on input "Картой курьеру" at bounding box center [0, 0] width 0 height 0
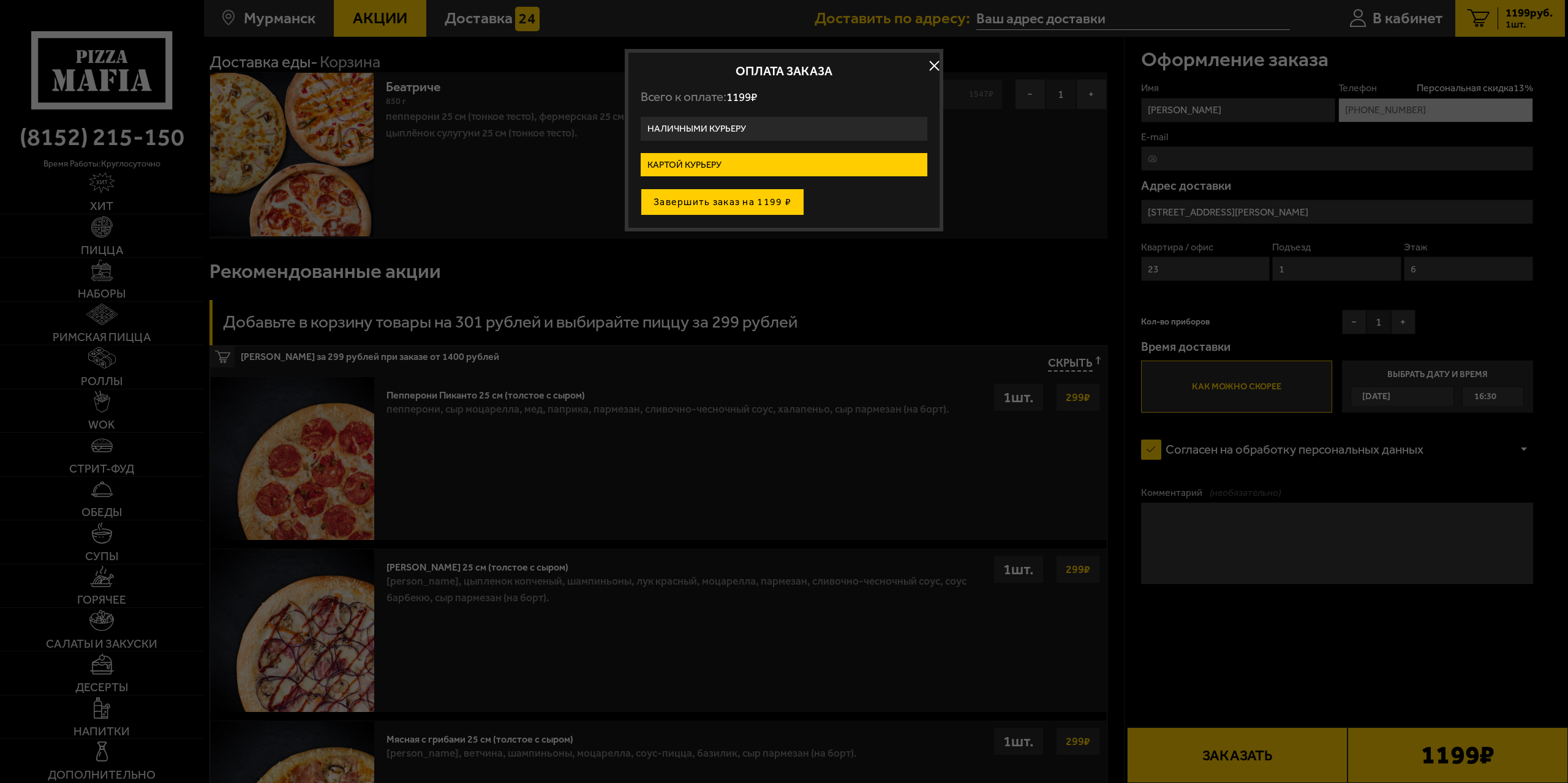
click at [730, 204] on button "Завершить заказ на 1199 ₽" at bounding box center [723, 202] width 163 height 27
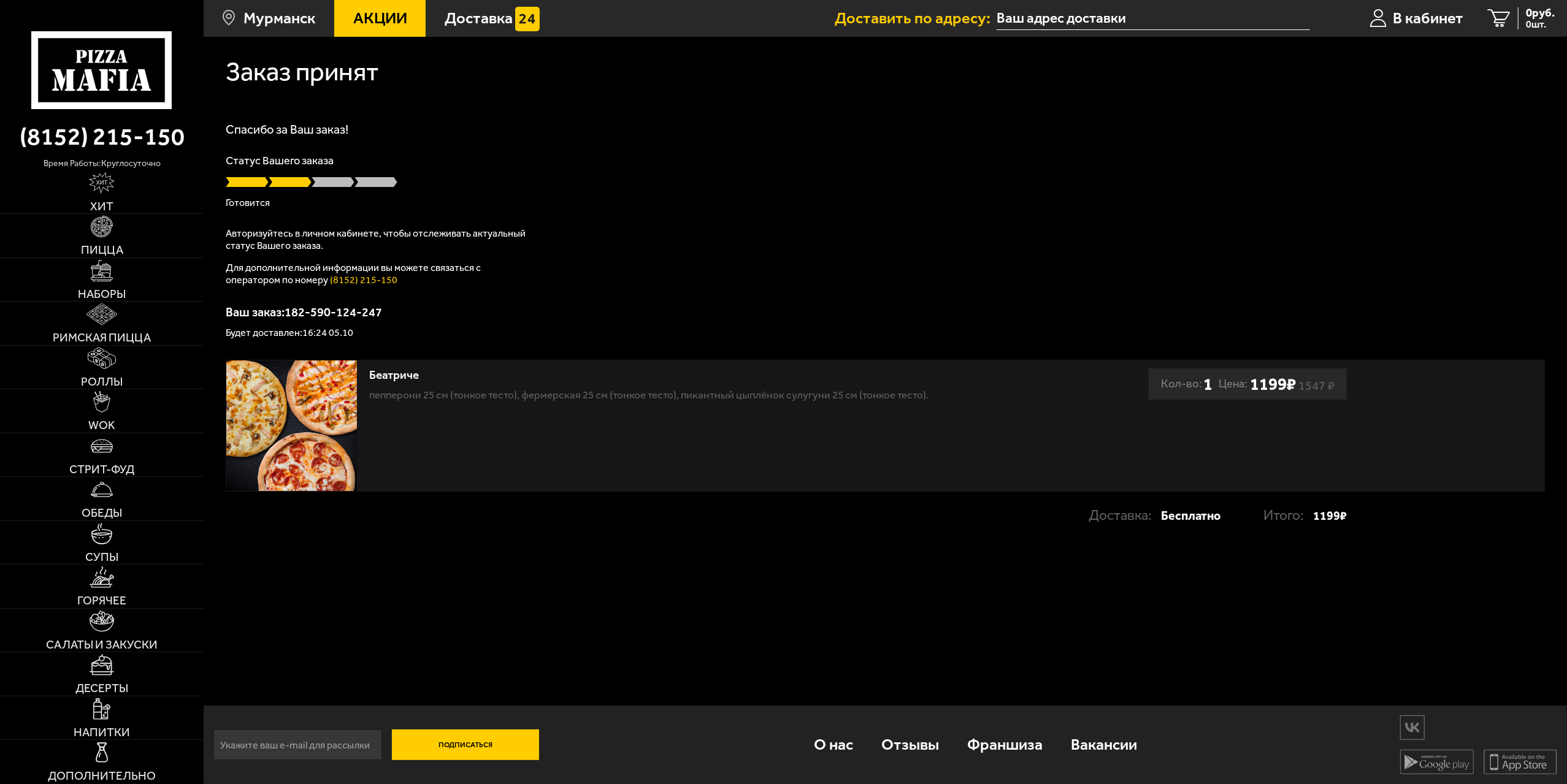
drag, startPoint x: 1380, startPoint y: 409, endPoint x: 1390, endPoint y: 408, distance: 10.0
click at [1390, 408] on div "Беатриче Пепперони 25 см (тонкое тесто), Фермерская 25 см (тонкое тесто), Пикан…" at bounding box center [885, 426] width 1318 height 131
